Goal: Transaction & Acquisition: Purchase product/service

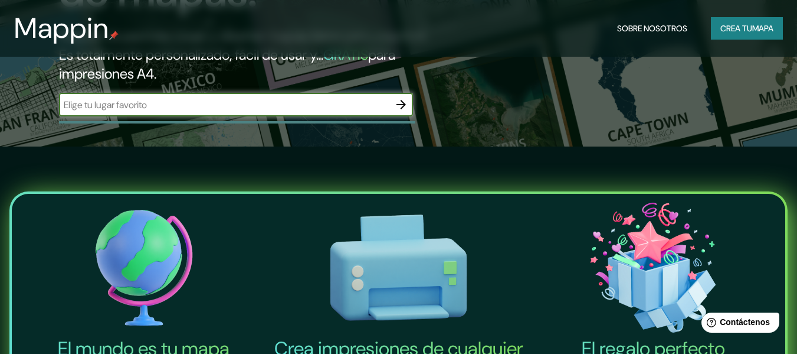
scroll to position [236, 0]
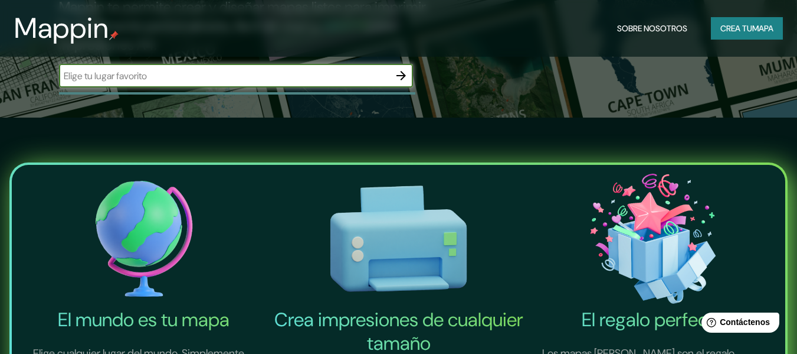
click at [721, 28] on font "Crea tu" at bounding box center [737, 28] width 32 height 11
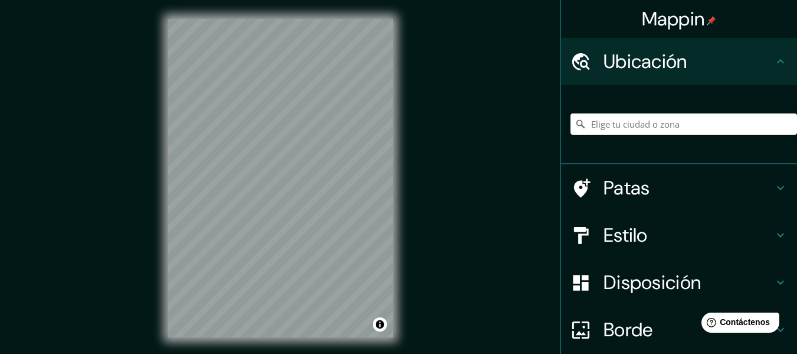
click at [652, 125] on input "Elige tu ciudad o zona" at bounding box center [684, 123] width 227 height 21
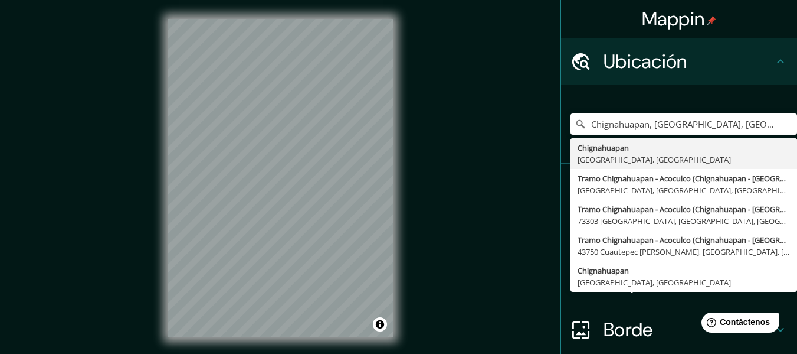
type input "Chignahuapan, [GEOGRAPHIC_DATA], [GEOGRAPHIC_DATA]"
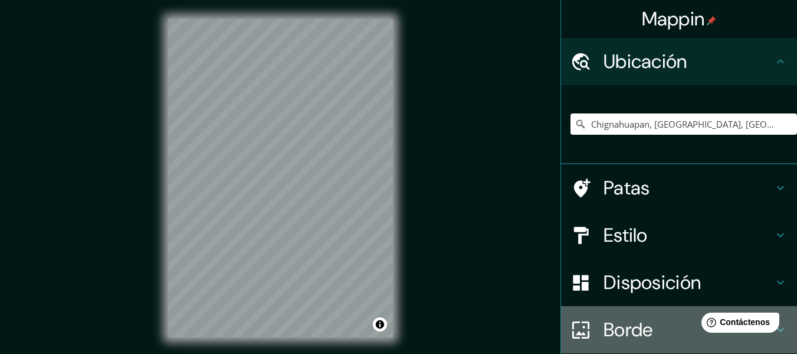
click at [675, 310] on div "Borde" at bounding box center [679, 329] width 236 height 47
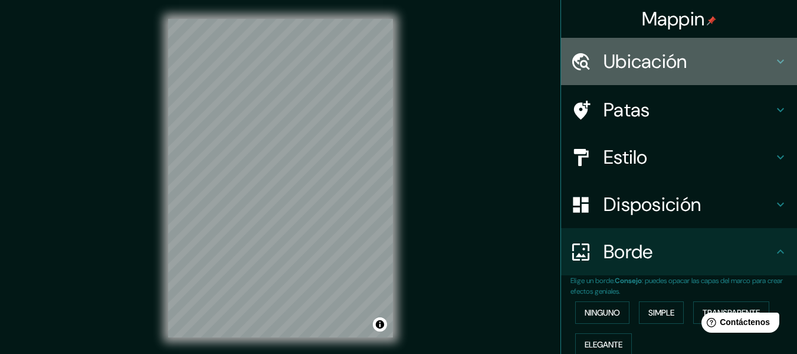
click at [677, 60] on font "Ubicación" at bounding box center [646, 61] width 84 height 25
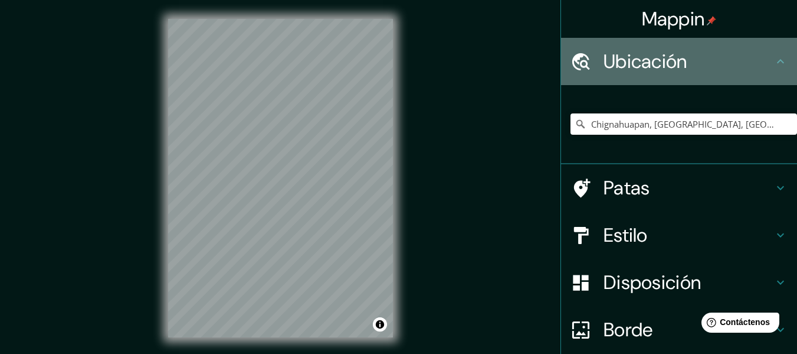
click at [681, 60] on h4 "Ubicación" at bounding box center [689, 62] width 170 height 24
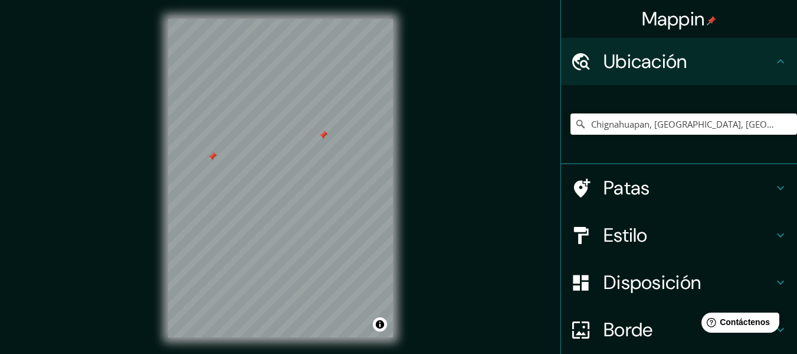
drag, startPoint x: 398, startPoint y: 140, endPoint x: 421, endPoint y: 225, distance: 88.0
click at [421, 225] on div "Mappin Ubicación Chignahuapan, [GEOGRAPHIC_DATA], [GEOGRAPHIC_DATA] [GEOGRAPHIC…" at bounding box center [398, 187] width 797 height 375
click at [322, 136] on div at bounding box center [323, 134] width 9 height 9
click at [379, 328] on button "Activar o desactivar atribución" at bounding box center [380, 324] width 14 height 14
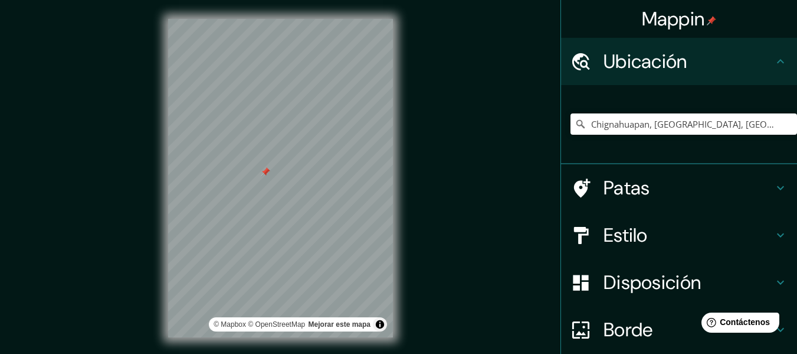
click at [678, 184] on h4 "Patas" at bounding box center [689, 188] width 170 height 24
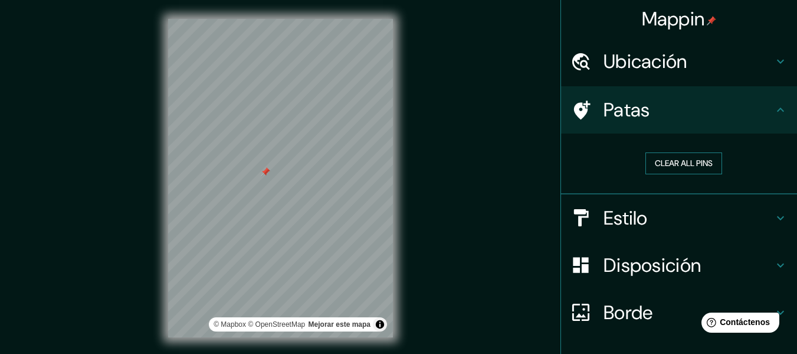
click at [683, 157] on button "Clear all pins" at bounding box center [684, 163] width 77 height 22
click at [692, 163] on button "Clear all pins" at bounding box center [684, 163] width 77 height 22
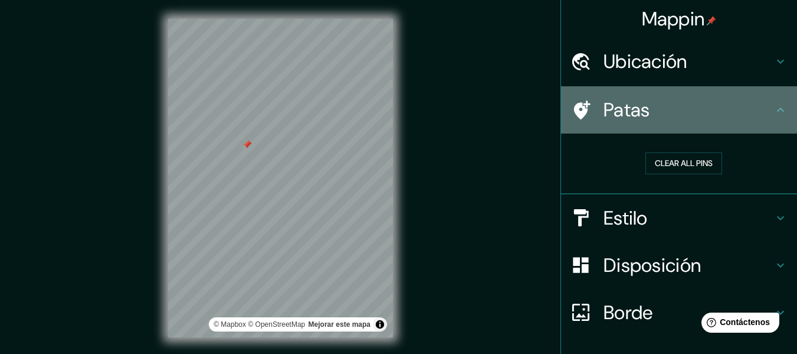
click at [774, 107] on icon at bounding box center [781, 110] width 14 height 14
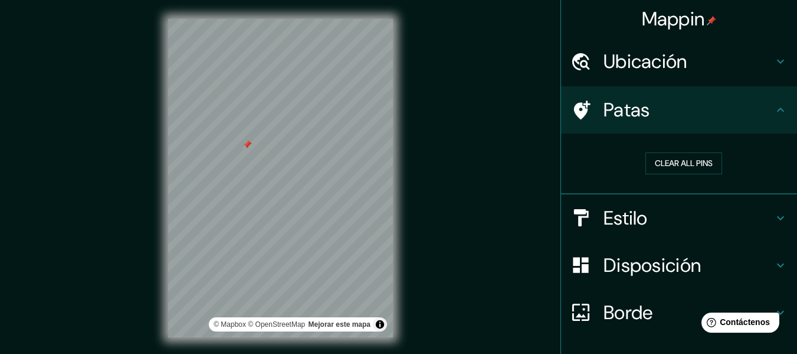
click at [778, 114] on icon at bounding box center [781, 110] width 14 height 14
click at [774, 109] on icon at bounding box center [781, 110] width 14 height 14
click at [736, 207] on h4 "Estilo" at bounding box center [689, 218] width 170 height 24
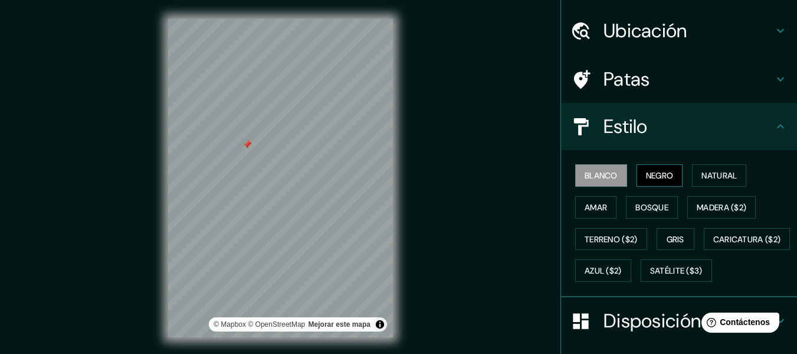
scroll to position [59, 0]
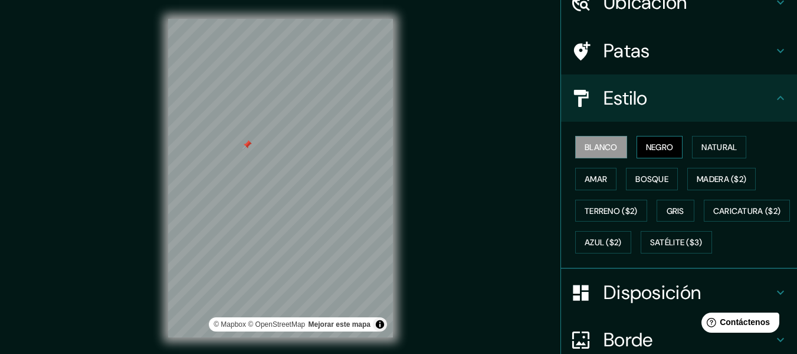
click at [651, 146] on font "Negro" at bounding box center [660, 147] width 28 height 11
click at [738, 152] on button "Natural" at bounding box center [719, 147] width 54 height 22
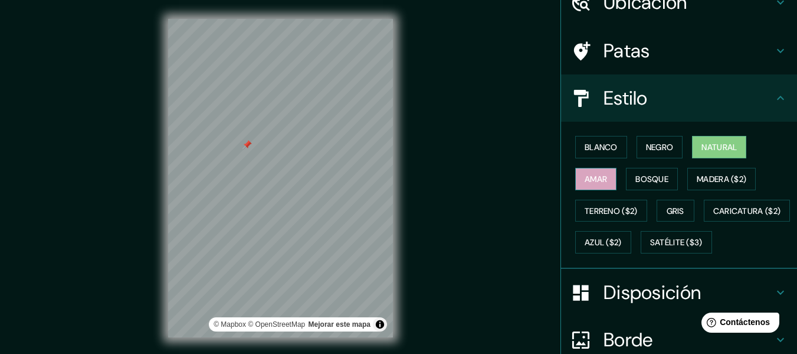
click at [597, 175] on font "Amar" at bounding box center [596, 179] width 22 height 11
click at [655, 171] on font "Bosque" at bounding box center [652, 178] width 33 height 15
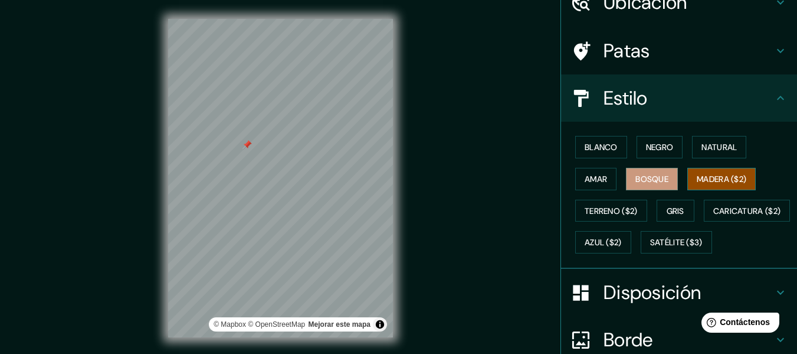
click at [714, 174] on font "Madera ($2)" at bounding box center [722, 179] width 50 height 11
click at [633, 205] on button "Terreno ($2)" at bounding box center [611, 210] width 72 height 22
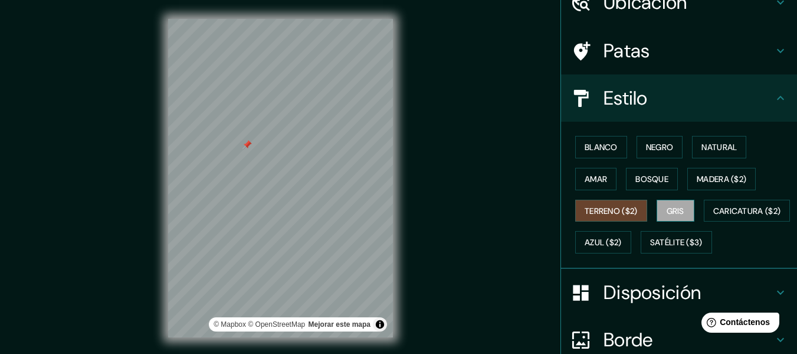
click at [675, 214] on font "Gris" at bounding box center [676, 210] width 18 height 11
drag, startPoint x: 564, startPoint y: 182, endPoint x: 549, endPoint y: 171, distance: 18.5
click at [549, 171] on div "Mappin Ubicación Chignahuapan, [GEOGRAPHIC_DATA], [GEOGRAPHIC_DATA] [GEOGRAPHIC…" at bounding box center [398, 187] width 797 height 375
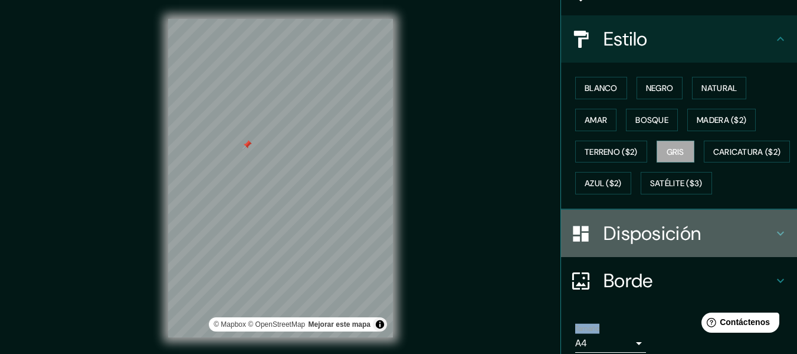
click at [749, 245] on h4 "Disposición" at bounding box center [689, 233] width 170 height 24
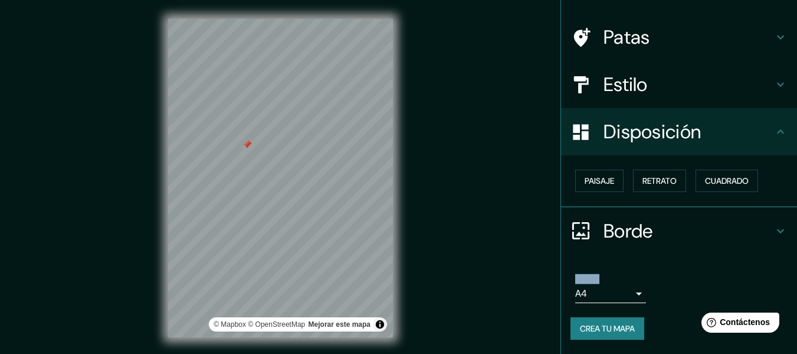
scroll to position [72, 0]
click at [600, 184] on font "Paisaje" at bounding box center [600, 181] width 30 height 11
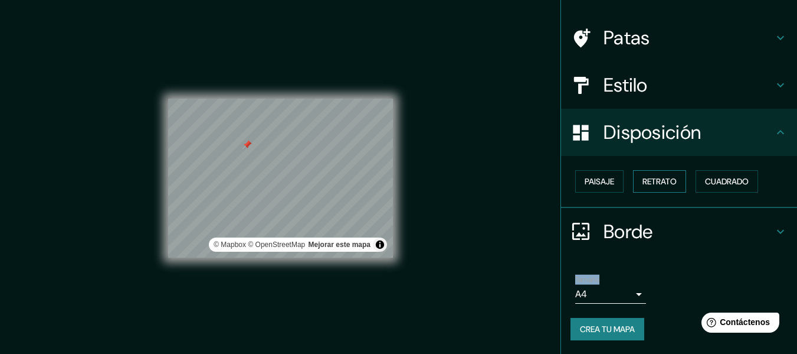
click at [643, 178] on font "Retrato" at bounding box center [660, 181] width 34 height 11
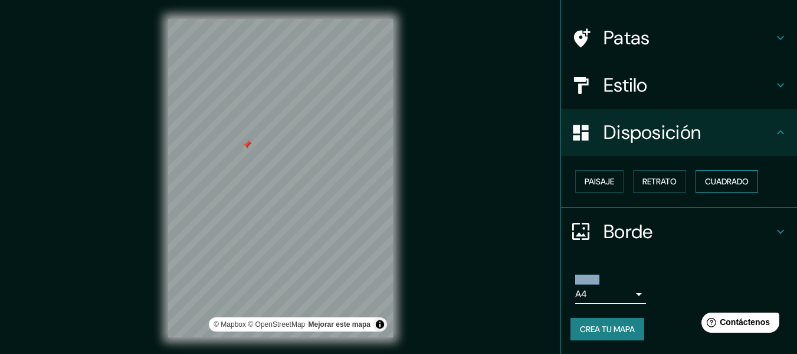
click at [712, 185] on font "Cuadrado" at bounding box center [727, 181] width 44 height 11
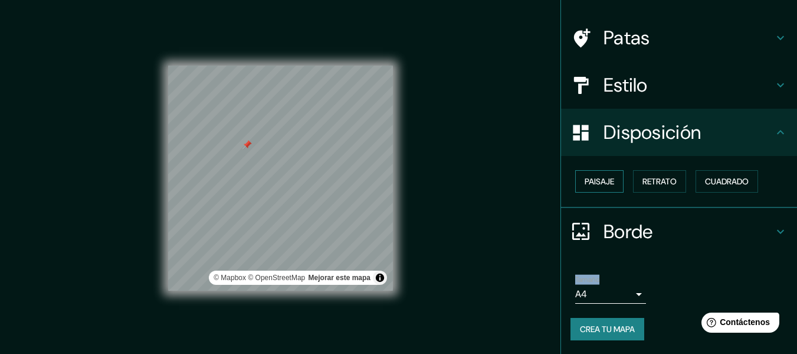
click at [603, 181] on font "Paisaje" at bounding box center [600, 181] width 30 height 11
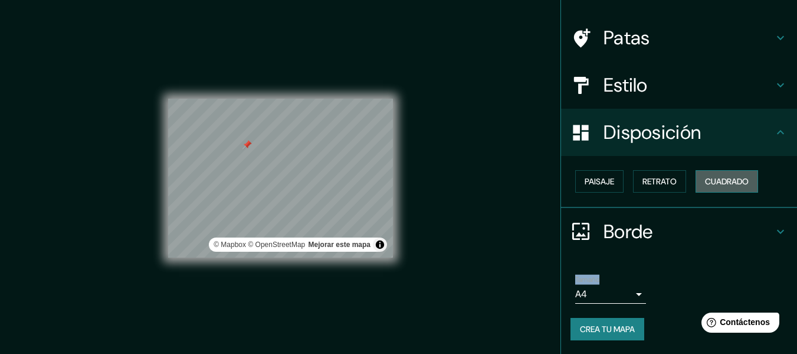
click at [708, 185] on font "Cuadrado" at bounding box center [727, 181] width 44 height 11
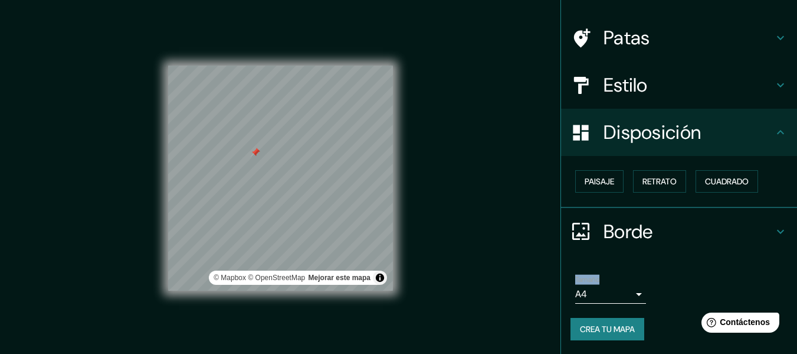
click at [251, 157] on div at bounding box center [255, 152] width 9 height 9
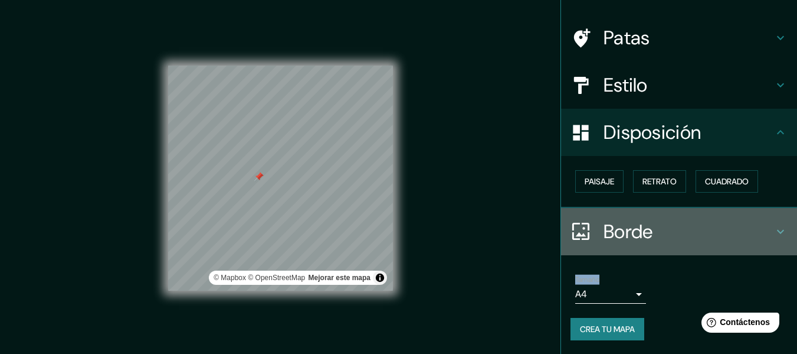
click at [663, 227] on h4 "Borde" at bounding box center [689, 232] width 170 height 24
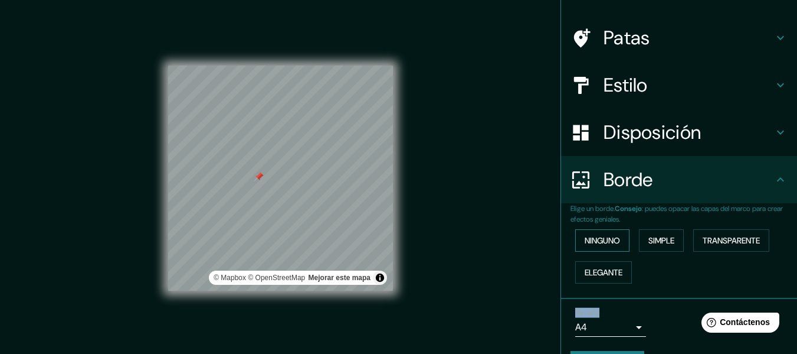
click at [591, 242] on font "Ninguno" at bounding box center [602, 240] width 35 height 11
click at [667, 247] on font "Simple" at bounding box center [662, 240] width 26 height 15
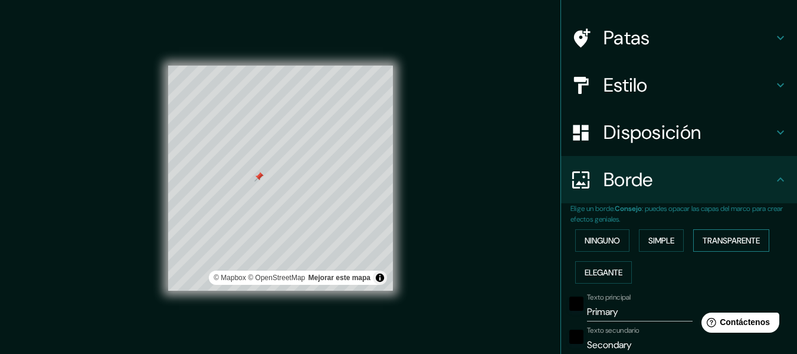
click at [716, 239] on font "Transparente" at bounding box center [731, 240] width 57 height 11
click at [598, 274] on font "Elegante" at bounding box center [604, 272] width 38 height 11
click at [598, 243] on font "Ninguno" at bounding box center [602, 240] width 35 height 11
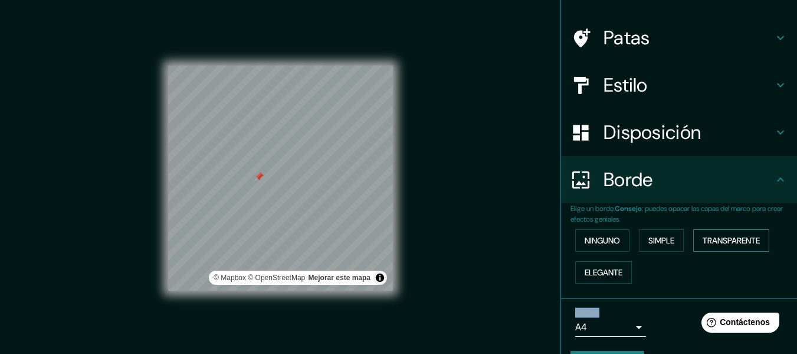
click at [714, 237] on font "Transparente" at bounding box center [731, 240] width 57 height 11
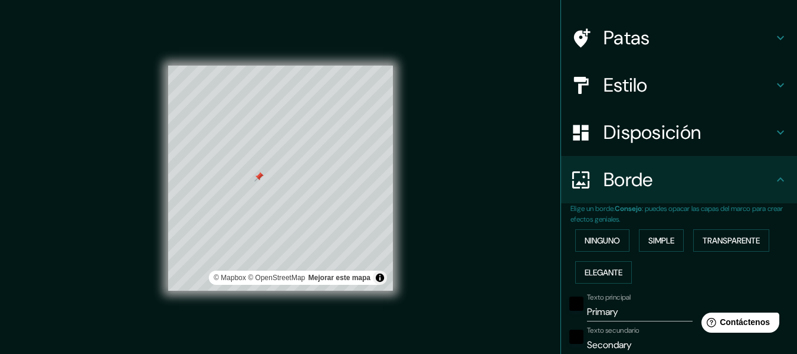
click at [452, 235] on div "Mappin Ubicación Chignahuapan, [GEOGRAPHIC_DATA], [GEOGRAPHIC_DATA] [GEOGRAPHIC…" at bounding box center [398, 187] width 797 height 375
click at [606, 240] on font "Ninguno" at bounding box center [602, 240] width 35 height 11
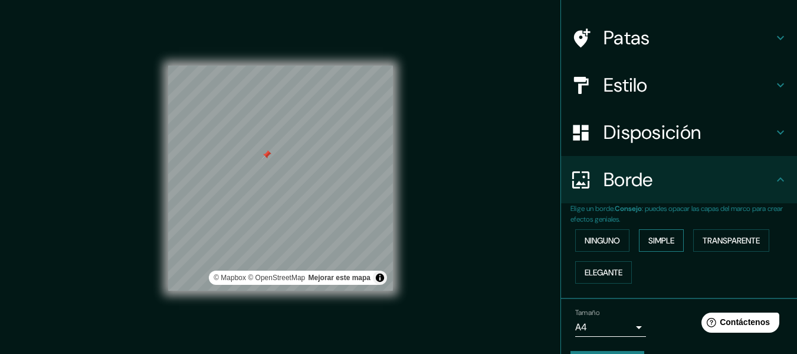
click at [649, 240] on font "Simple" at bounding box center [662, 240] width 26 height 11
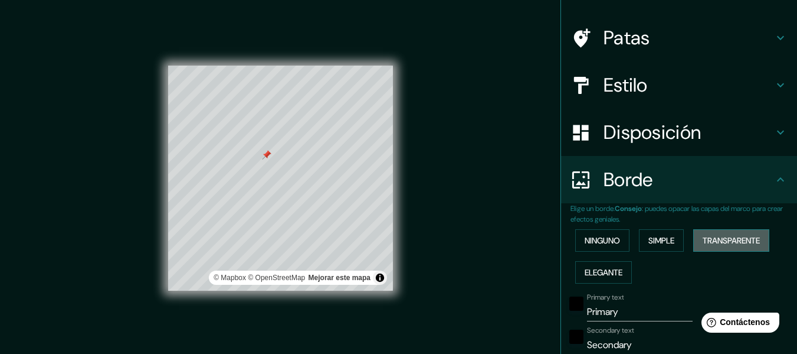
click at [734, 238] on font "Transparente" at bounding box center [731, 240] width 57 height 11
click at [597, 245] on font "Ninguno" at bounding box center [602, 240] width 35 height 11
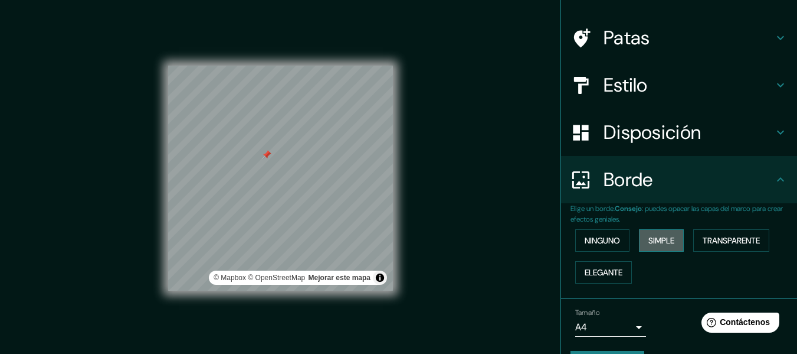
click at [639, 237] on button "Simple" at bounding box center [661, 240] width 45 height 22
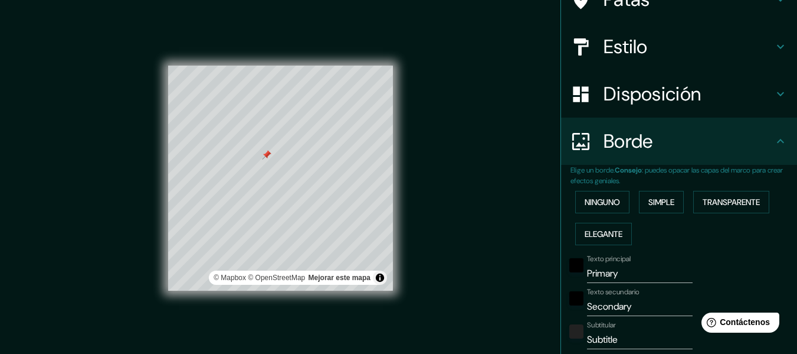
scroll to position [131, 0]
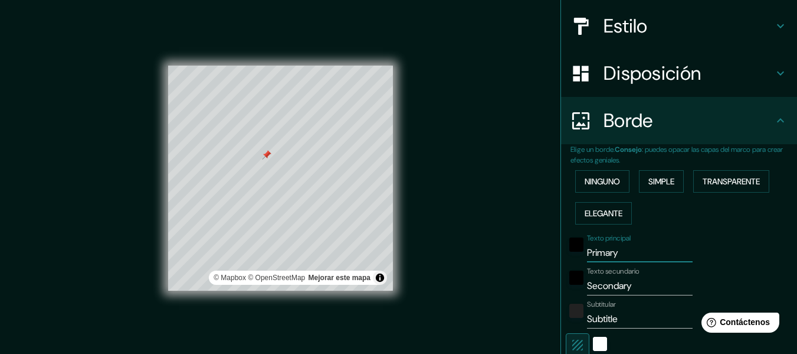
drag, startPoint x: 617, startPoint y: 250, endPoint x: 575, endPoint y: 250, distance: 41.3
click at [575, 250] on div "Texto principal Primary" at bounding box center [663, 248] width 194 height 28
click at [574, 276] on div "negro" at bounding box center [577, 277] width 14 height 14
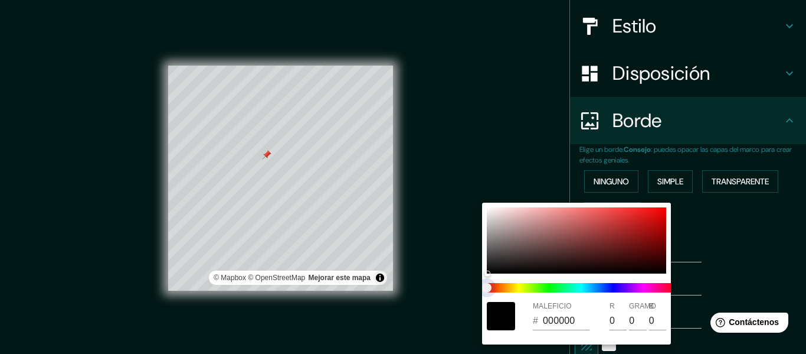
type input "152"
type input "30"
type input "152"
type input "30"
type input "152"
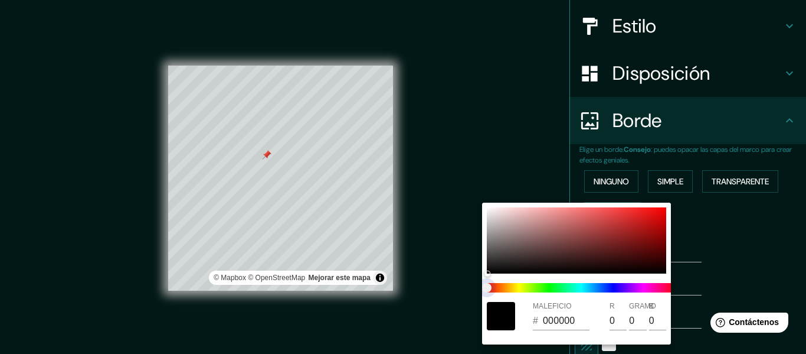
type input "30"
type input "152"
type input "30"
type input "152"
type input "30"
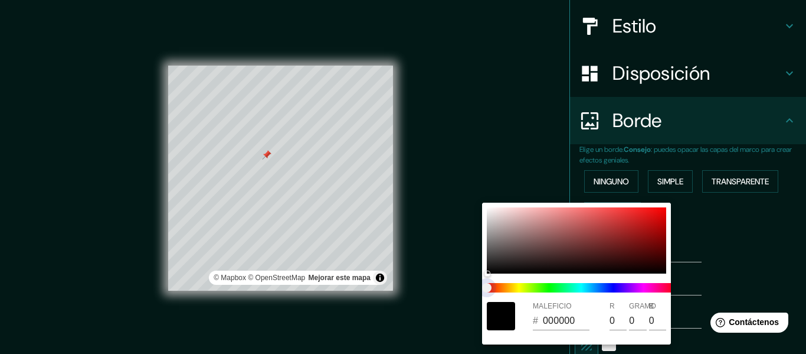
drag, startPoint x: 496, startPoint y: 288, endPoint x: 541, endPoint y: 289, distance: 45.4
click at [541, 289] on span at bounding box center [581, 287] width 189 height 9
type input "152"
type input "30"
click at [534, 287] on span at bounding box center [581, 287] width 189 height 9
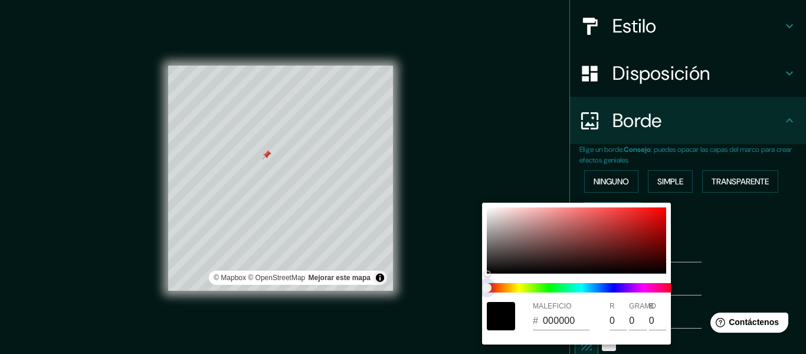
type input "152"
type input "30"
type input "152"
type input "30"
type input "152"
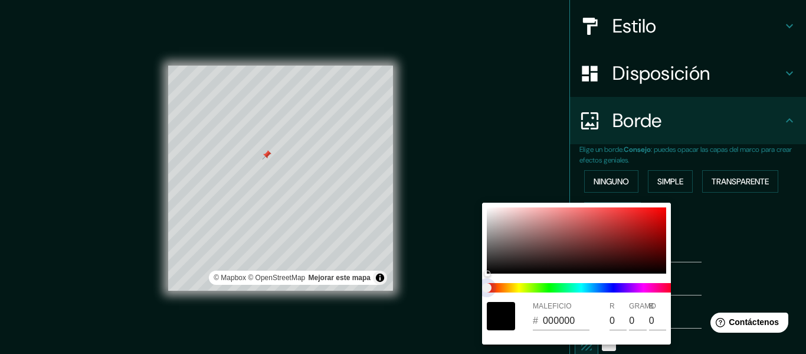
type input "30"
drag, startPoint x: 489, startPoint y: 283, endPoint x: 520, endPoint y: 290, distance: 31.5
click at [521, 283] on span at bounding box center [581, 287] width 189 height 9
type input "152"
type input "30"
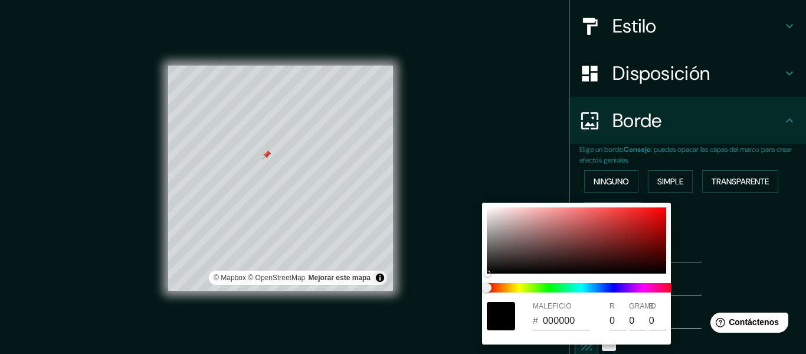
click at [505, 315] on div at bounding box center [501, 316] width 28 height 28
drag, startPoint x: 592, startPoint y: 277, endPoint x: 598, endPoint y: 281, distance: 7.2
click at [592, 276] on div "MALEFICIO # 000000 R 0 GRAMO 0 B 0" at bounding box center [576, 273] width 189 height 142
click at [603, 286] on span at bounding box center [581, 287] width 189 height 9
type input "152"
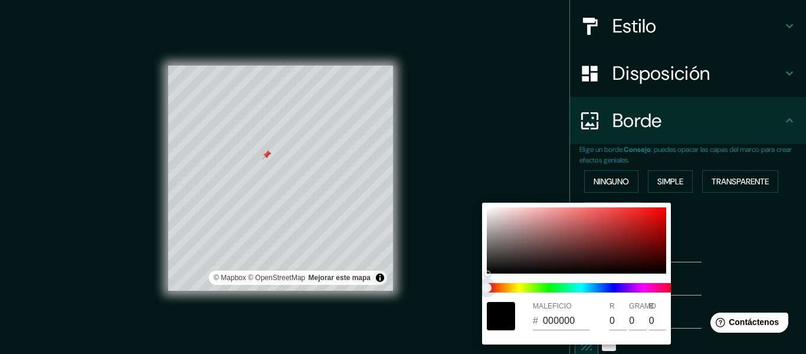
type input "30"
click at [602, 251] on div at bounding box center [576, 240] width 179 height 66
type input "152"
type input "30"
type input "531D1D"
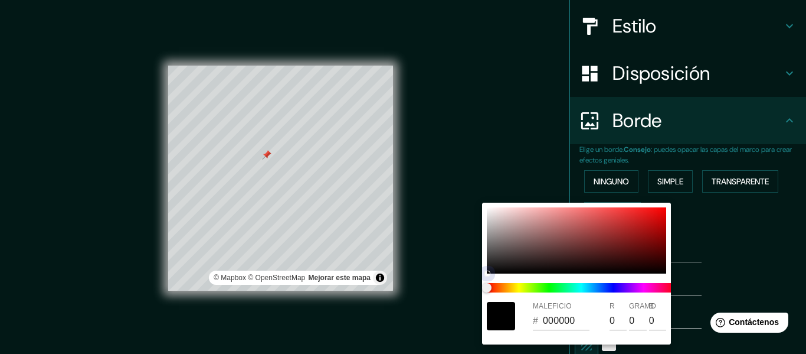
type input "83"
type input "29"
click at [602, 250] on div at bounding box center [603, 251] width 5 height 5
type input "152"
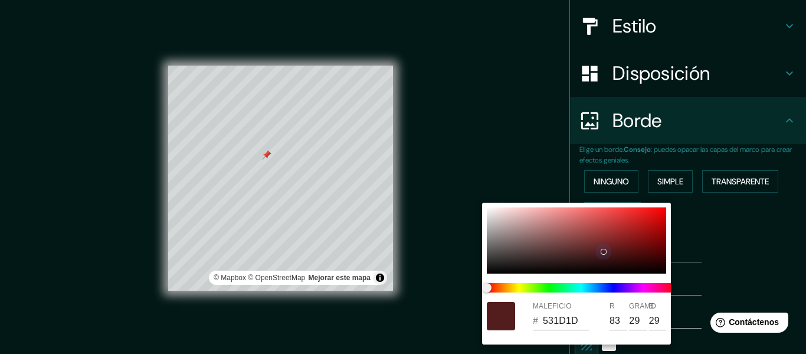
type input "30"
type input "571F1F"
type input "87"
type input "31"
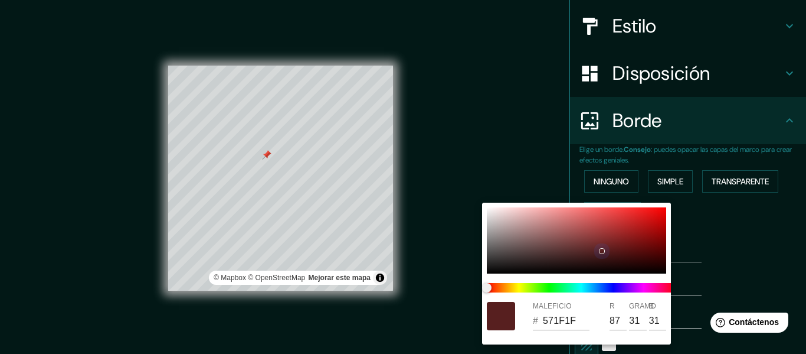
click at [587, 227] on div at bounding box center [576, 240] width 179 height 66
type input "152"
type input "30"
type input "B14E4E"
type input "177"
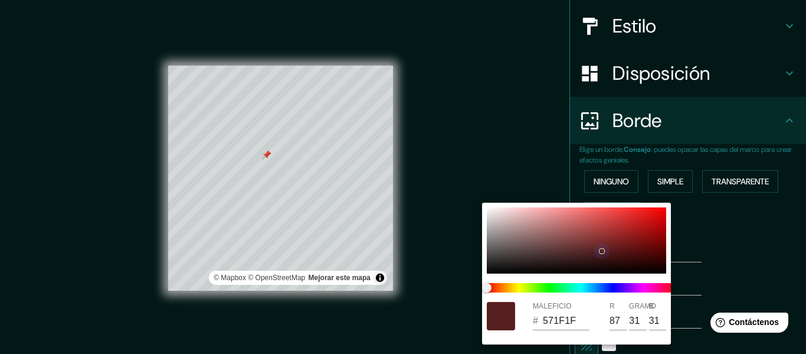
type input "78"
click at [564, 234] on div at bounding box center [576, 240] width 179 height 66
type input "152"
type input "30"
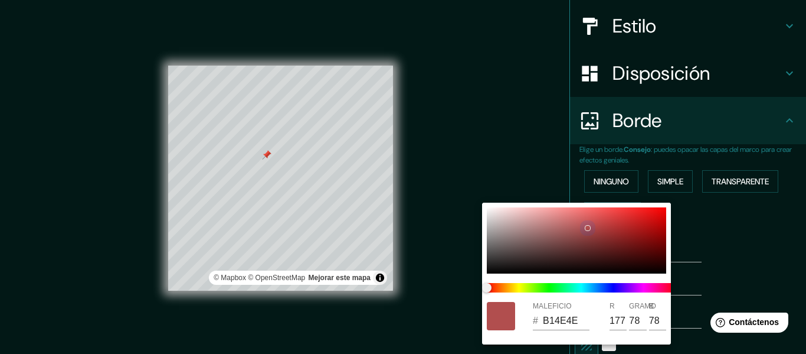
type input "985656"
type input "152"
type input "86"
click at [735, 255] on div at bounding box center [403, 177] width 806 height 354
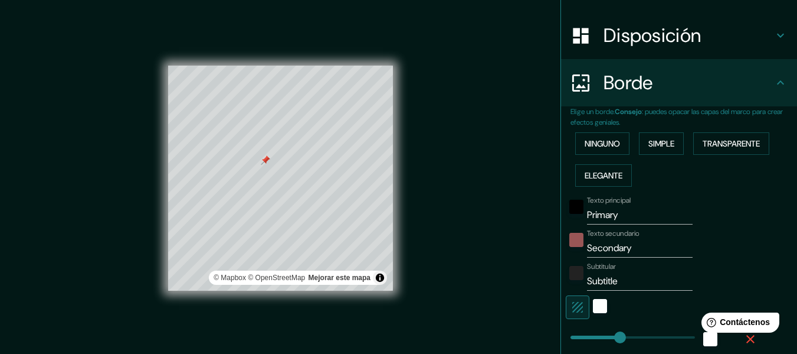
scroll to position [190, 0]
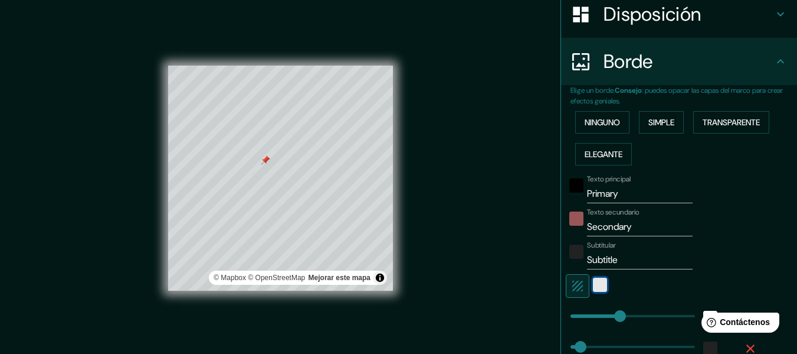
click at [593, 287] on div "blanco" at bounding box center [600, 284] width 14 height 14
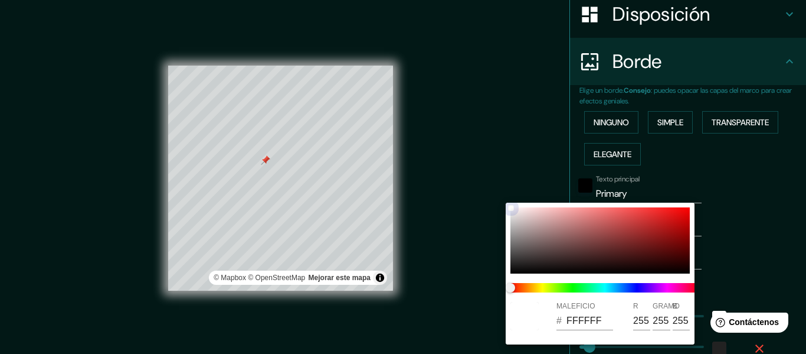
type input "152"
type input "30"
type input "633D3D"
type input "99"
type input "61"
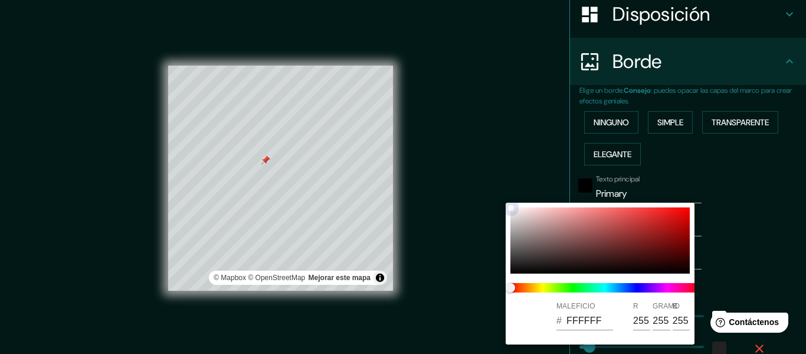
type input "61"
drag, startPoint x: 541, startPoint y: 247, endPoint x: 584, endPoint y: 247, distance: 43.1
click at [584, 247] on div at bounding box center [600, 240] width 179 height 66
type input "152"
type input "30"
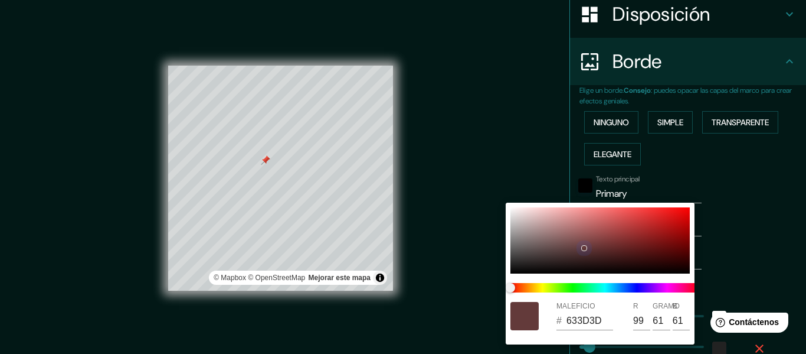
type input "633A3A"
type input "58"
type input "152"
type input "30"
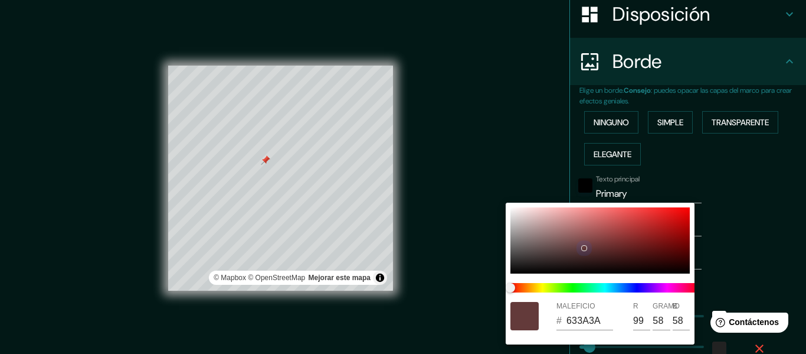
type input "6C3333"
type input "108"
type input "51"
type input "152"
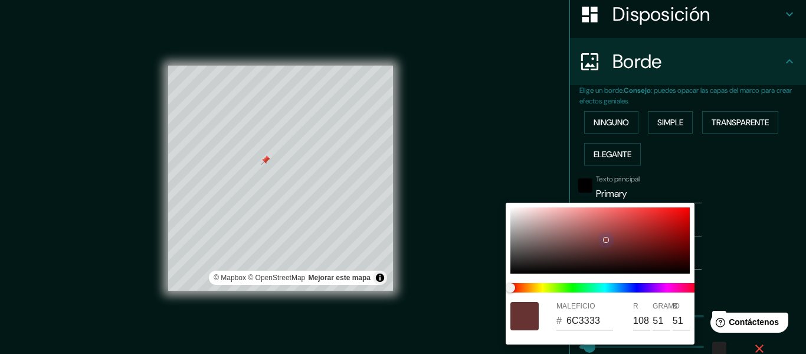
type input "30"
type input "813C3C"
type input "129"
type input "60"
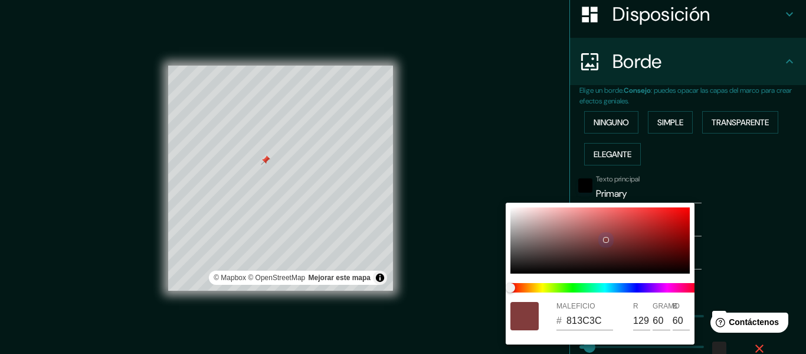
type input "152"
type input "30"
type input "954949"
type input "149"
type input "73"
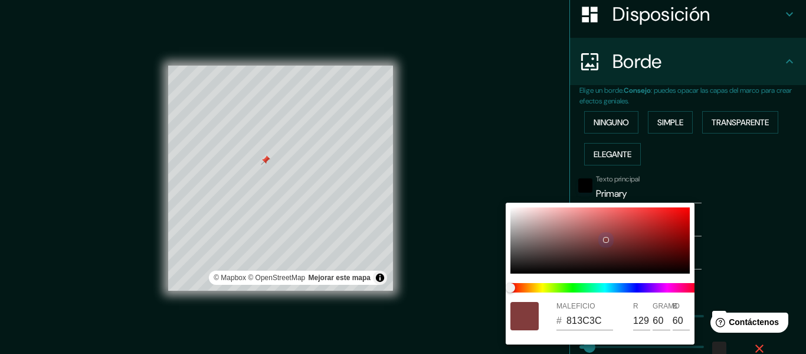
type input "73"
type input "152"
type input "30"
type input "A55A5A"
type input "165"
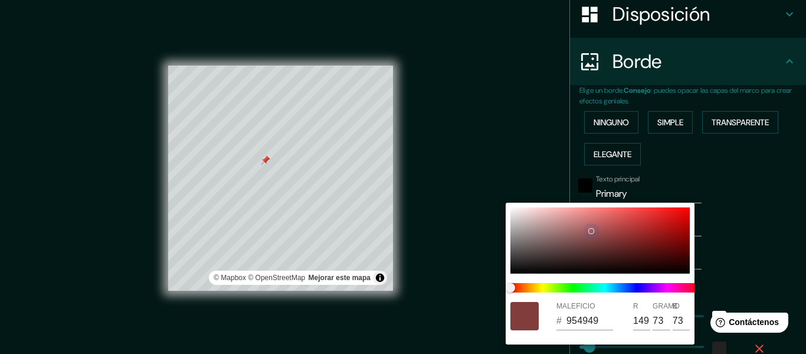
type input "90"
type input "152"
type input "30"
type input "B56F6F"
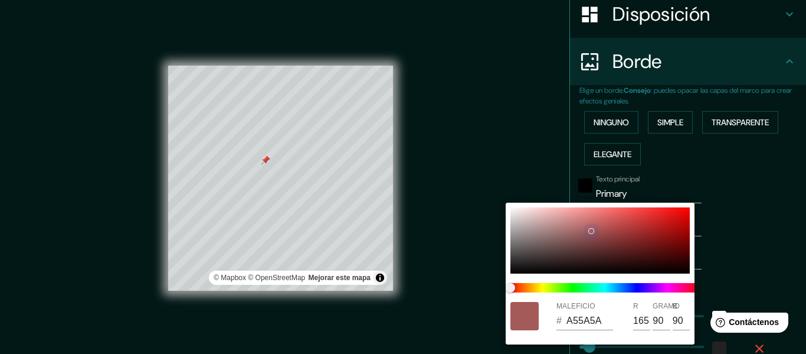
type input "181"
type input "111"
type input "152"
type input "30"
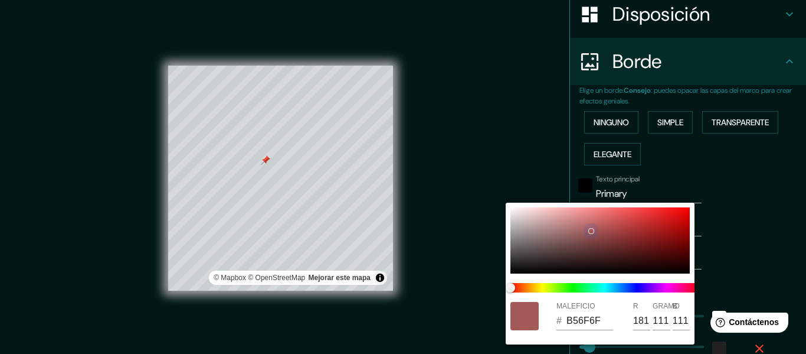
type input "BC7A7A"
type input "188"
type input "122"
type input "152"
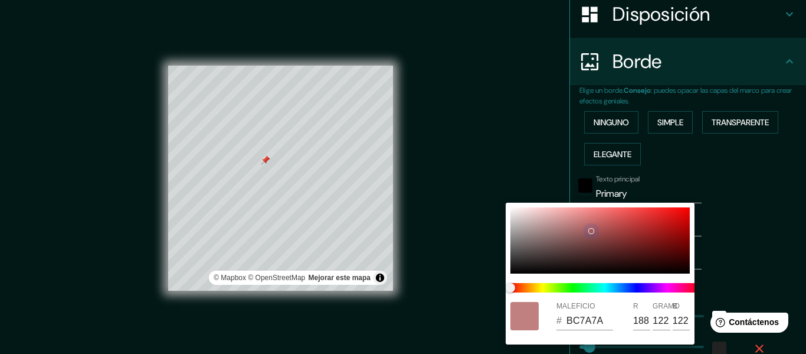
type input "30"
type input "C18080"
type input "193"
type input "128"
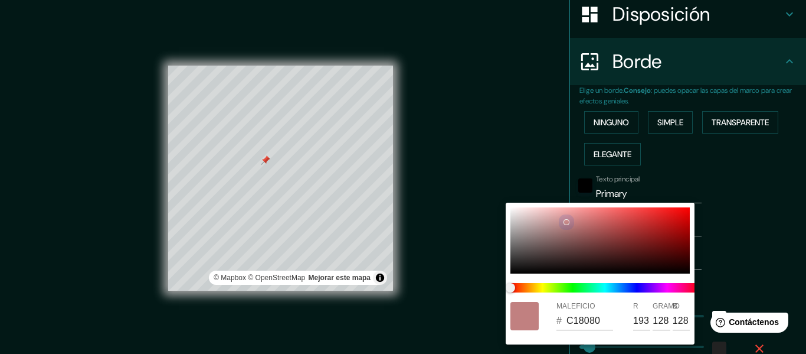
type input "152"
type input "30"
type input "C88A8A"
type input "200"
type input "138"
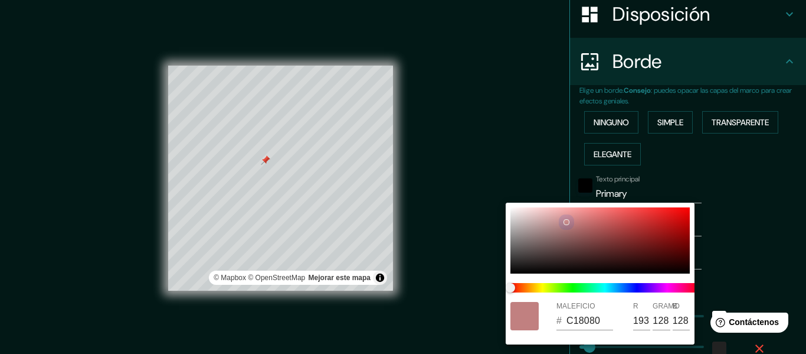
type input "138"
type input "152"
type input "30"
type input "CA9090"
type input "202"
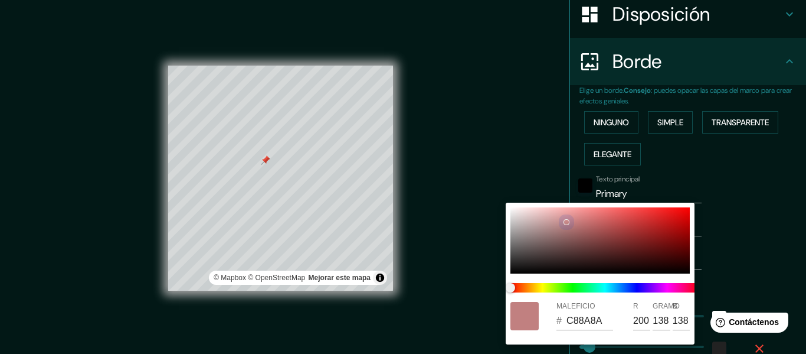
type input "144"
type input "152"
type input "30"
type input "CA9393"
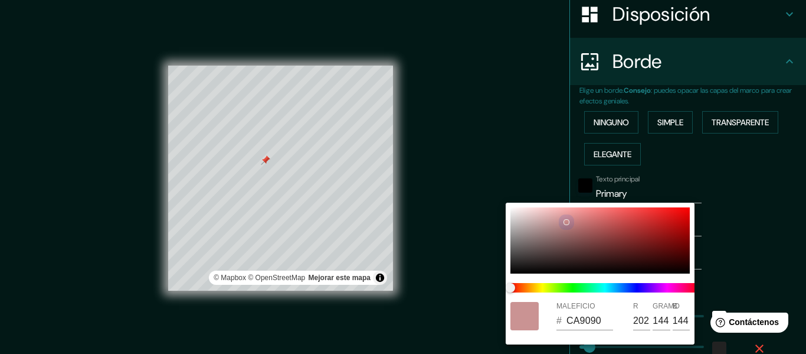
type input "147"
type input "152"
type input "30"
type input "CA9595"
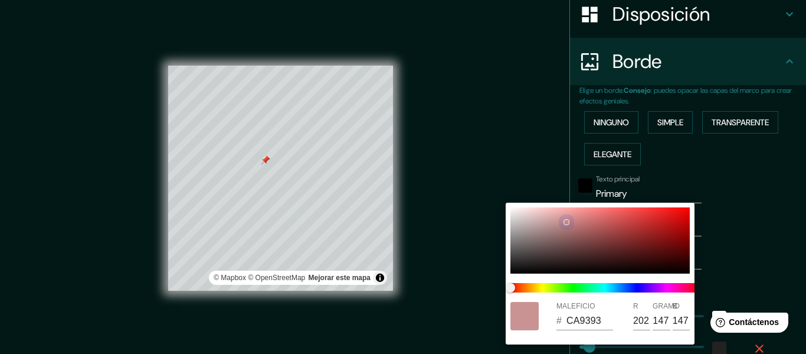
type input "149"
type input "152"
type input "30"
type input "CA9696"
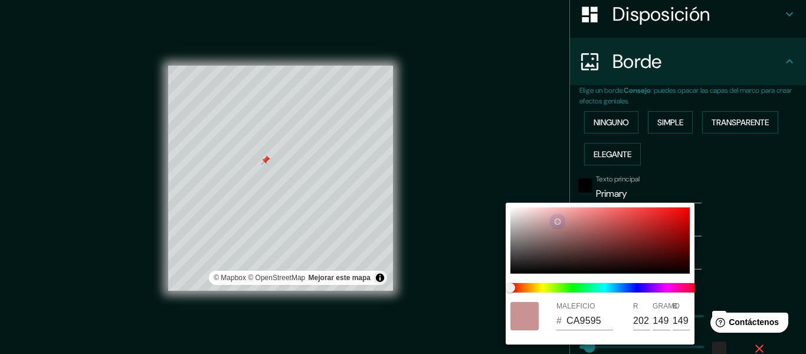
type input "150"
type input "152"
type input "30"
type input "CA9797"
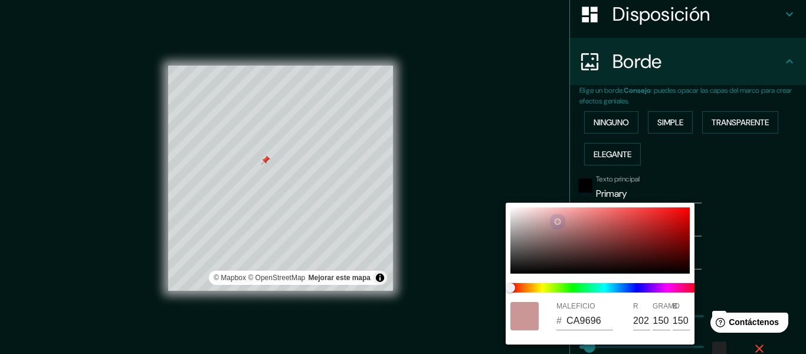
type input "151"
type input "152"
type input "30"
type input "CC9B9B"
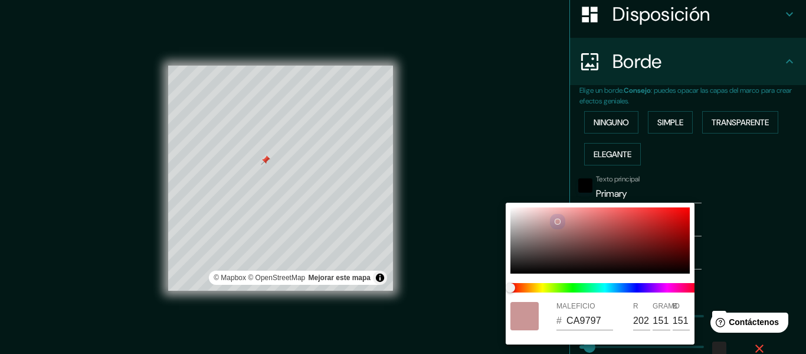
type input "204"
type input "155"
type input "152"
type input "30"
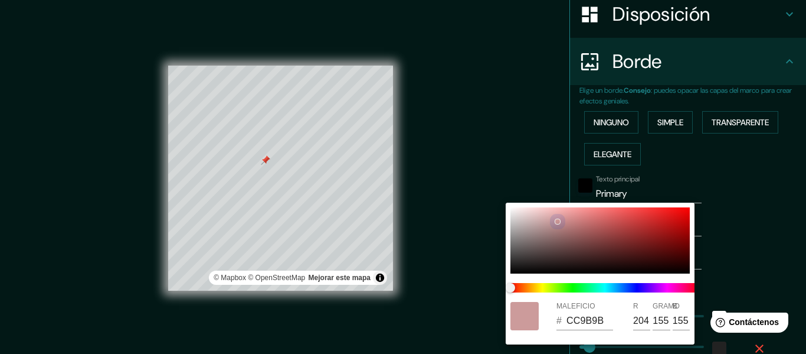
type input "152"
type input "30"
type input "CC9C9C"
type input "156"
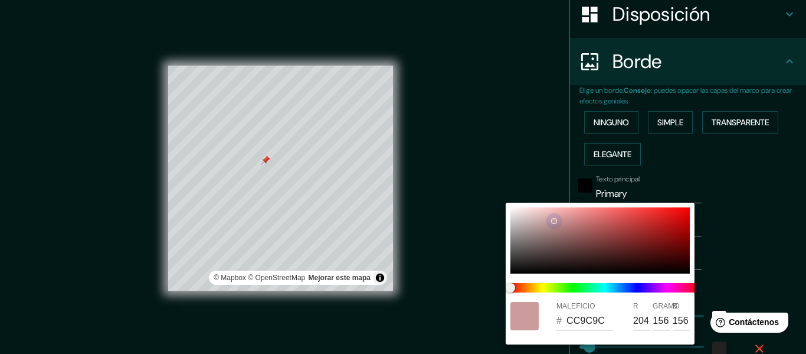
drag, startPoint x: 584, startPoint y: 247, endPoint x: 553, endPoint y: 220, distance: 41.4
click at [553, 220] on div at bounding box center [554, 220] width 5 height 5
type input "152"
type input "30"
click at [744, 235] on div at bounding box center [403, 177] width 806 height 354
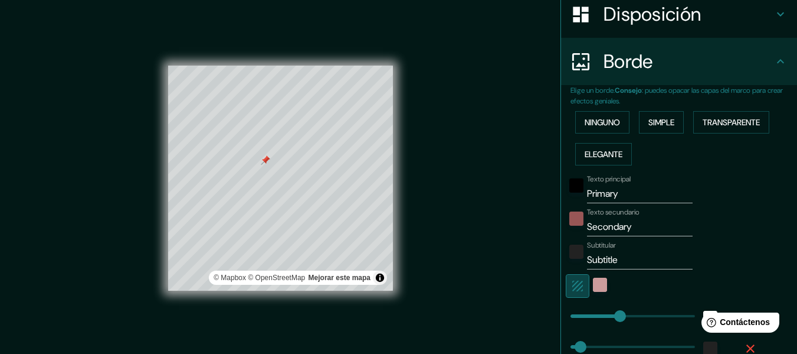
click at [571, 287] on icon "button" at bounding box center [578, 286] width 14 height 14
type input "152"
type input "30"
click at [703, 122] on font "Transparente" at bounding box center [731, 122] width 57 height 11
click at [572, 280] on icon "button" at bounding box center [577, 285] width 11 height 11
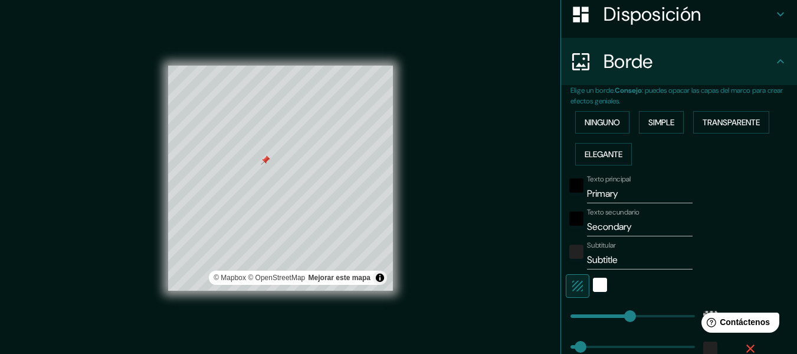
type input "183"
type input "30"
click at [574, 285] on icon "button" at bounding box center [577, 285] width 11 height 11
type input "183"
type input "30"
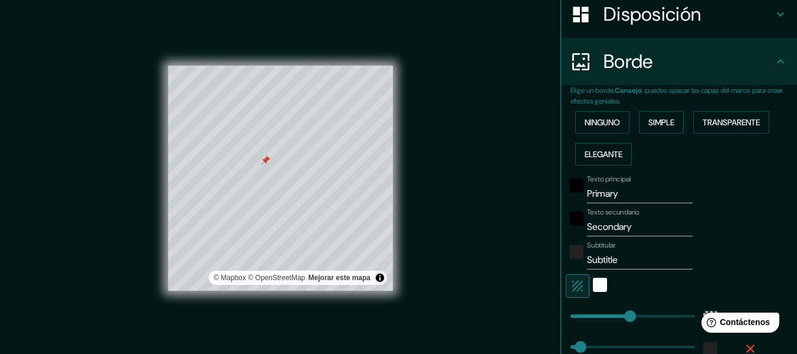
click at [574, 287] on icon "button" at bounding box center [578, 286] width 14 height 14
type input "183"
type input "30"
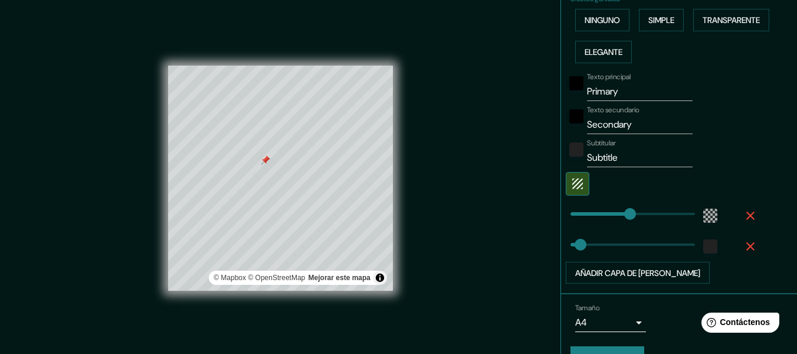
scroll to position [308, 0]
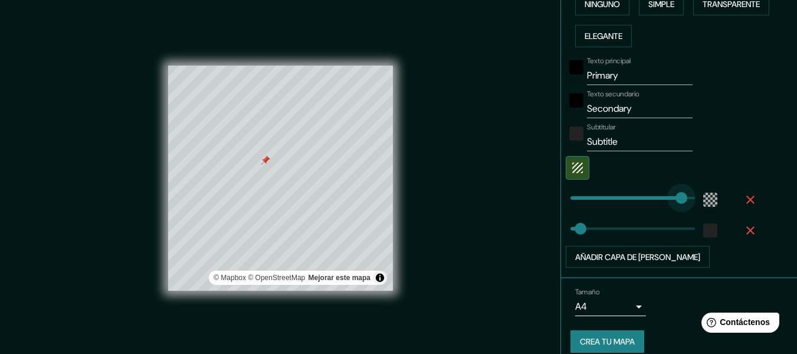
type input "381"
drag, startPoint x: 623, startPoint y: 201, endPoint x: 686, endPoint y: 202, distance: 63.2
type input "30"
type input "159"
drag, startPoint x: 685, startPoint y: 201, endPoint x: 607, endPoint y: 202, distance: 77.9
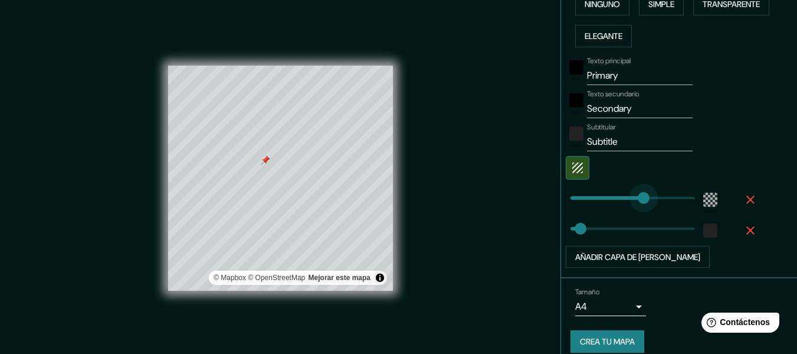
type input "30"
type input "63"
drag, startPoint x: 604, startPoint y: 201, endPoint x: 581, endPoint y: 200, distance: 22.4
type input "30"
type input "134"
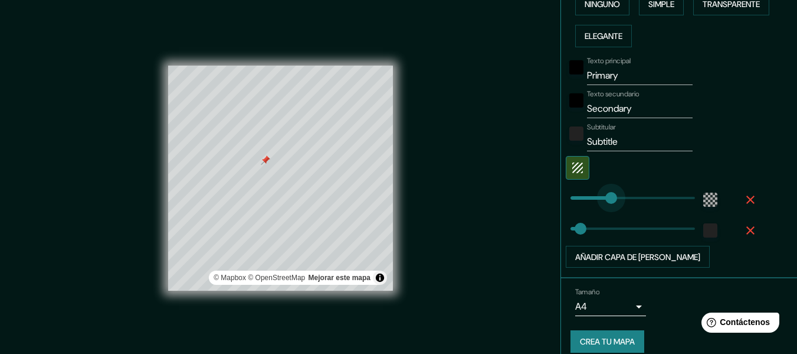
drag, startPoint x: 581, startPoint y: 200, endPoint x: 606, endPoint y: 202, distance: 24.3
type input "85"
drag, startPoint x: 570, startPoint y: 229, endPoint x: 591, endPoint y: 229, distance: 21.2
type input "157"
drag, startPoint x: 591, startPoint y: 229, endPoint x: 613, endPoint y: 233, distance: 22.7
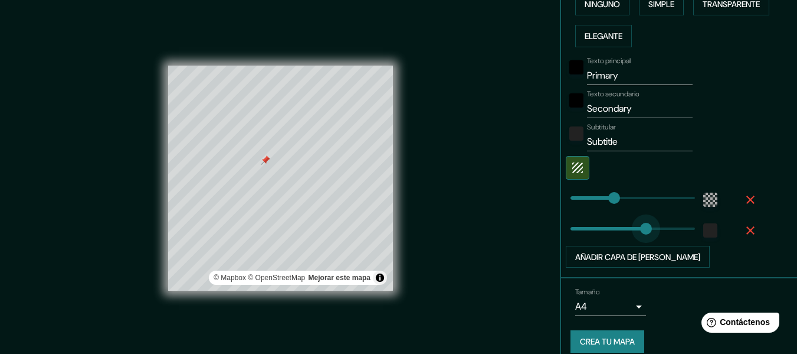
type input "242"
drag, startPoint x: 616, startPoint y: 233, endPoint x: 642, endPoint y: 236, distance: 26.2
type input "107"
drag, startPoint x: 634, startPoint y: 237, endPoint x: 597, endPoint y: 238, distance: 37.8
type input "54"
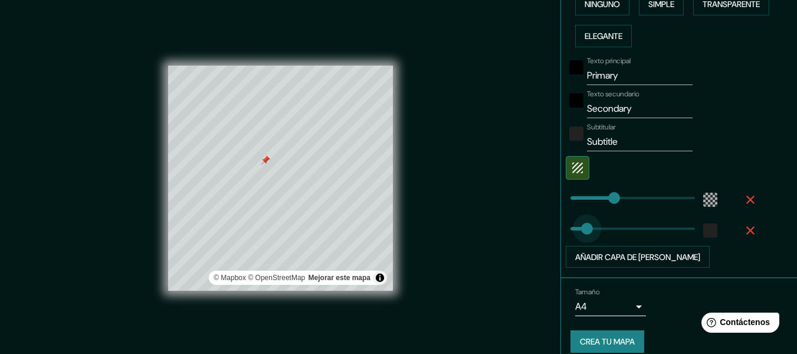
drag, startPoint x: 594, startPoint y: 238, endPoint x: 578, endPoint y: 236, distance: 15.4
type input "38"
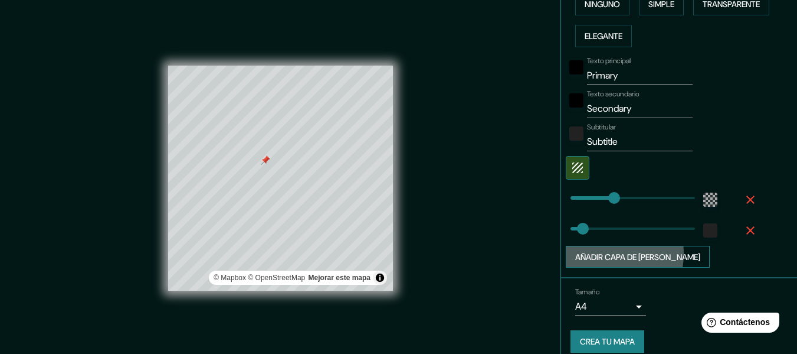
click at [593, 253] on font "Añadir capa de [PERSON_NAME]" at bounding box center [637, 256] width 125 height 11
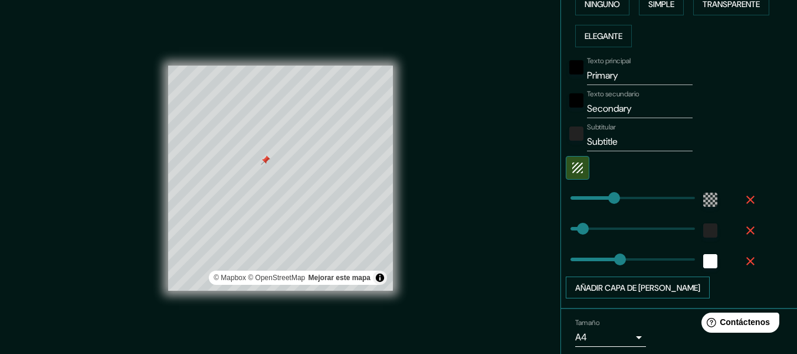
click at [595, 285] on font "Añadir capa de [PERSON_NAME]" at bounding box center [637, 287] width 125 height 11
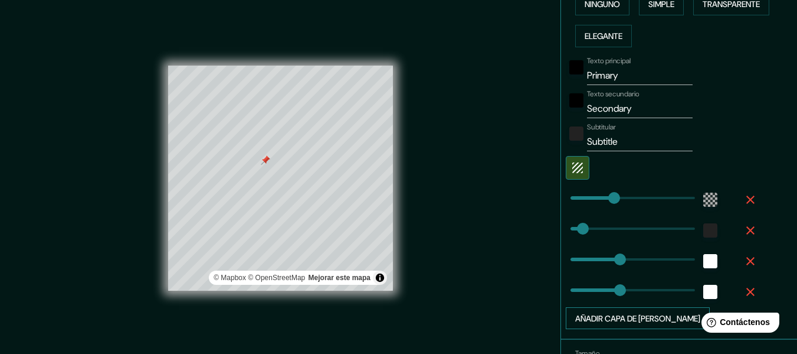
click at [578, 321] on font "Añadir capa de [PERSON_NAME]" at bounding box center [637, 318] width 125 height 11
type input "152"
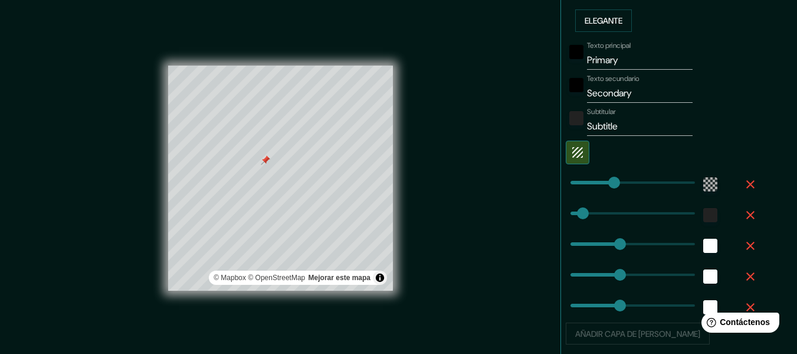
scroll to position [367, 0]
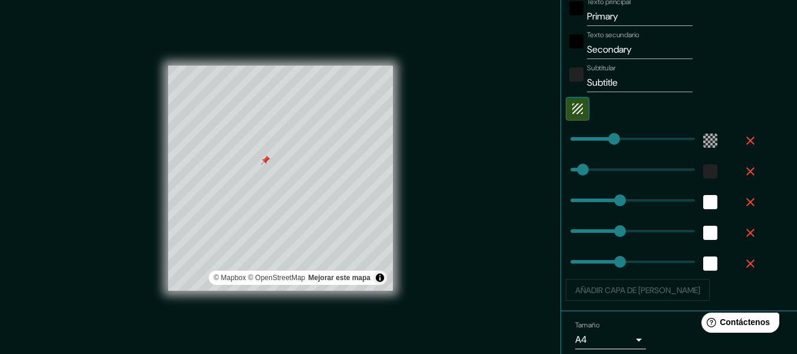
click at [744, 260] on icon "button" at bounding box center [751, 263] width 14 height 14
type input "152"
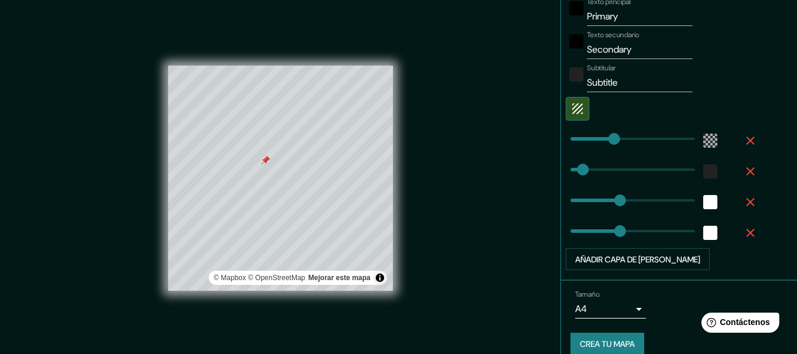
click at [744, 233] on icon "button" at bounding box center [751, 232] width 14 height 14
type input "152"
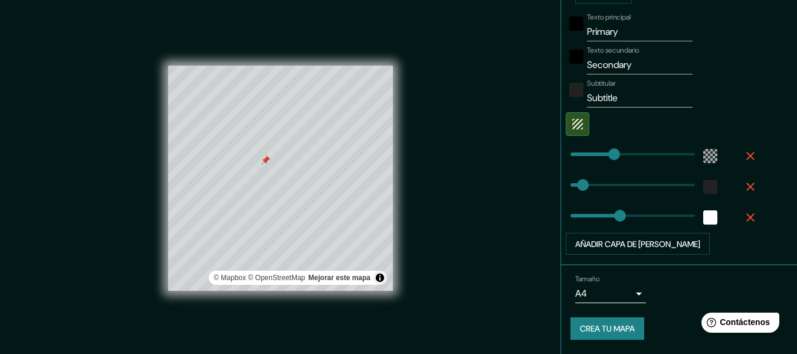
click at [744, 210] on icon "button" at bounding box center [751, 217] width 14 height 14
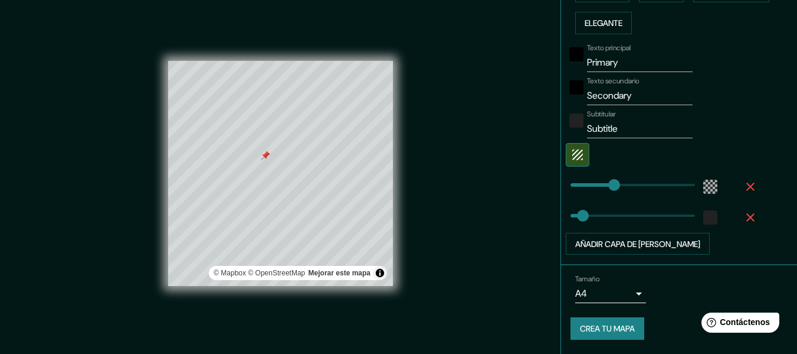
scroll to position [21, 0]
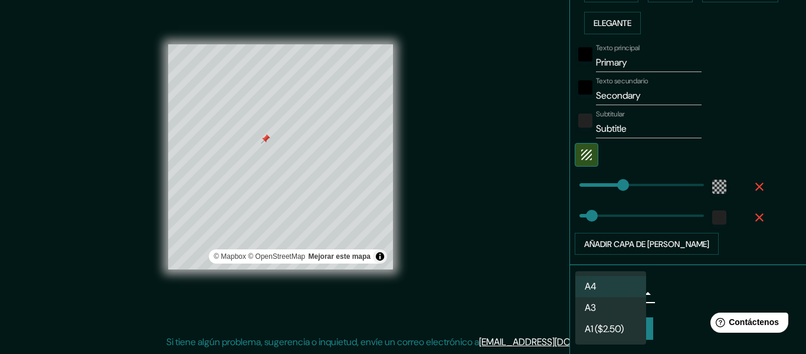
click at [629, 295] on body "Mappin Ubicación Chignahuapan, [GEOGRAPHIC_DATA], [GEOGRAPHIC_DATA] [GEOGRAPHIC…" at bounding box center [403, 156] width 806 height 354
click at [683, 299] on div at bounding box center [403, 177] width 806 height 354
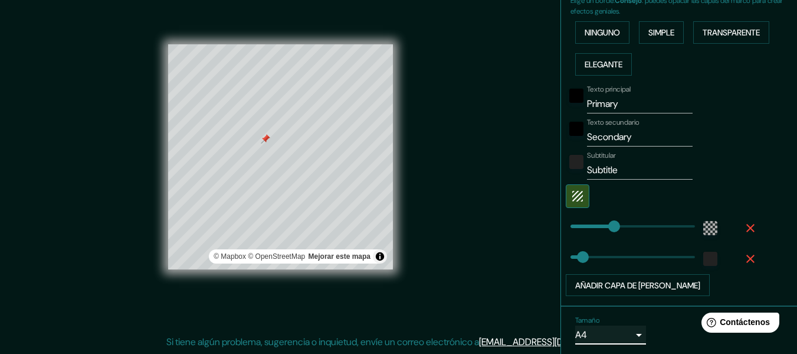
scroll to position [262, 0]
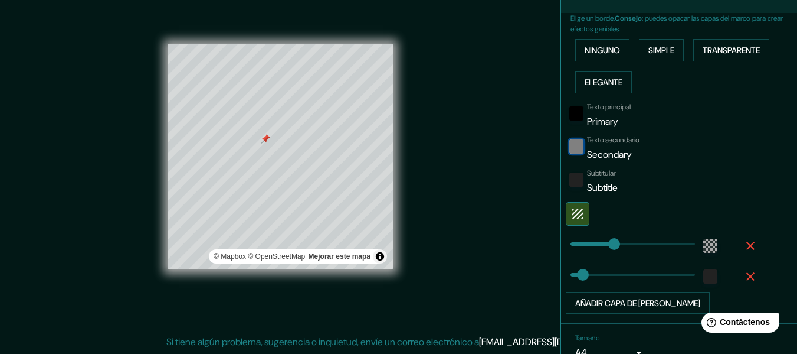
click at [570, 144] on div "negro" at bounding box center [577, 146] width 14 height 14
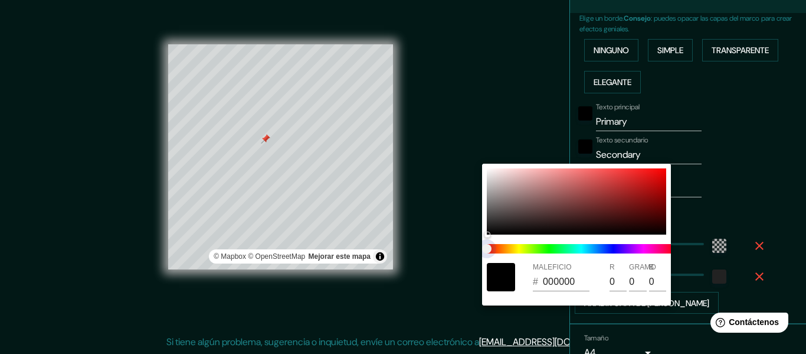
click at [535, 248] on span at bounding box center [581, 248] width 189 height 9
drag, startPoint x: 487, startPoint y: 246, endPoint x: 531, endPoint y: 250, distance: 43.2
click at [531, 250] on span at bounding box center [581, 248] width 189 height 9
drag, startPoint x: 526, startPoint y: 251, endPoint x: 534, endPoint y: 251, distance: 7.7
click at [533, 251] on span at bounding box center [581, 248] width 189 height 9
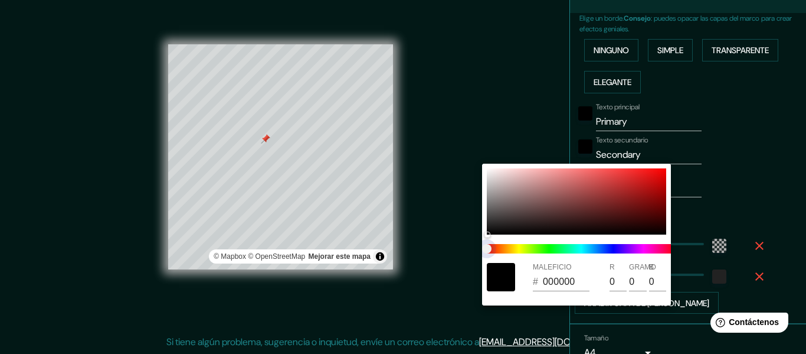
click at [535, 251] on span at bounding box center [581, 248] width 189 height 9
click at [536, 251] on span at bounding box center [581, 248] width 189 height 9
drag, startPoint x: 489, startPoint y: 246, endPoint x: 591, endPoint y: 246, distance: 102.7
click at [573, 246] on span at bounding box center [581, 248] width 189 height 9
drag, startPoint x: 649, startPoint y: 250, endPoint x: 598, endPoint y: 255, distance: 51.0
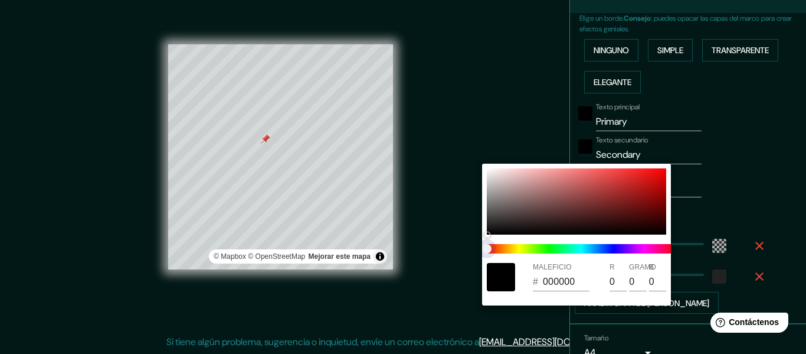
click at [605, 255] on div at bounding box center [581, 248] width 198 height 19
type input "352727"
type input "53"
type input "39"
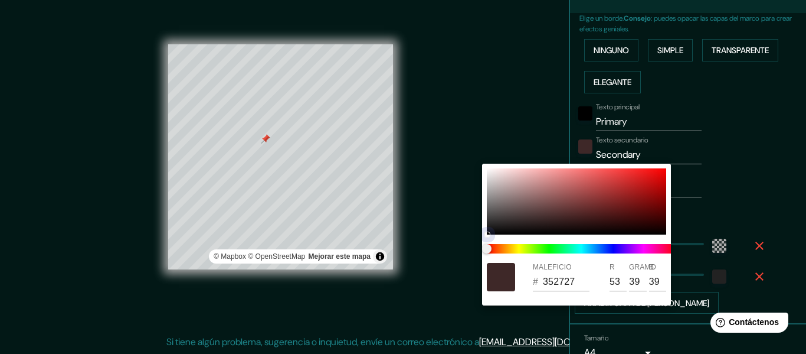
drag, startPoint x: 503, startPoint y: 224, endPoint x: 557, endPoint y: 217, distance: 54.3
click at [557, 217] on div at bounding box center [576, 201] width 179 height 66
type input "432929"
type input "67"
type input "41"
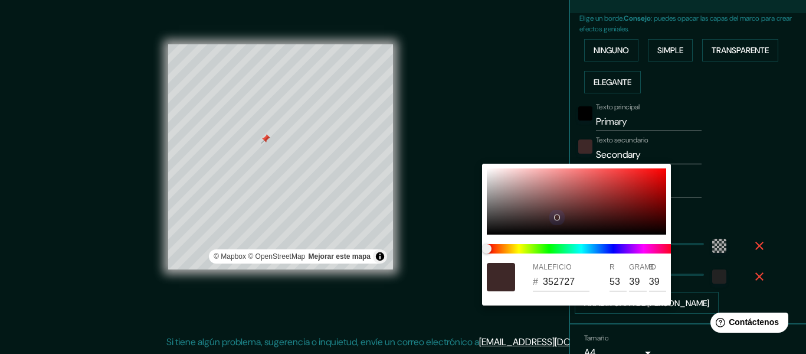
type input "41"
drag, startPoint x: 547, startPoint y: 243, endPoint x: 562, endPoint y: 262, distance: 24.7
click at [562, 254] on div at bounding box center [581, 248] width 198 height 19
click at [564, 279] on input "432929" at bounding box center [566, 281] width 47 height 19
drag, startPoint x: 580, startPoint y: 277, endPoint x: 522, endPoint y: 277, distance: 57.8
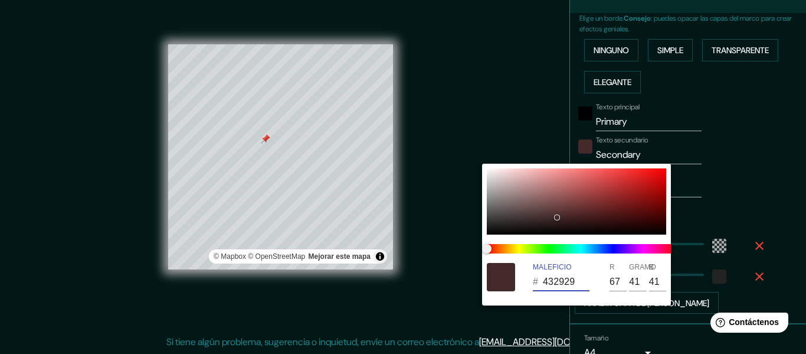
click at [522, 277] on div "MALEFICIO # 432929 R 67 GRAMO 41 B 41" at bounding box center [576, 277] width 189 height 38
click at [633, 275] on input "41" at bounding box center [637, 281] width 17 height 19
drag, startPoint x: 637, startPoint y: 280, endPoint x: 619, endPoint y: 280, distance: 18.3
click at [619, 280] on div "R 67 GRAMO 41 B 41" at bounding box center [639, 277] width 59 height 28
type input "430729"
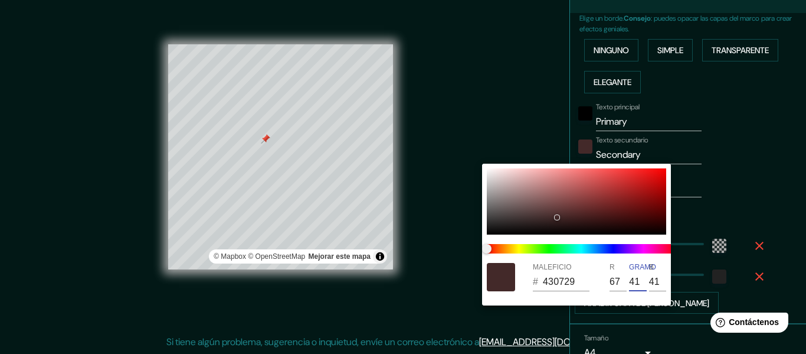
type input "7"
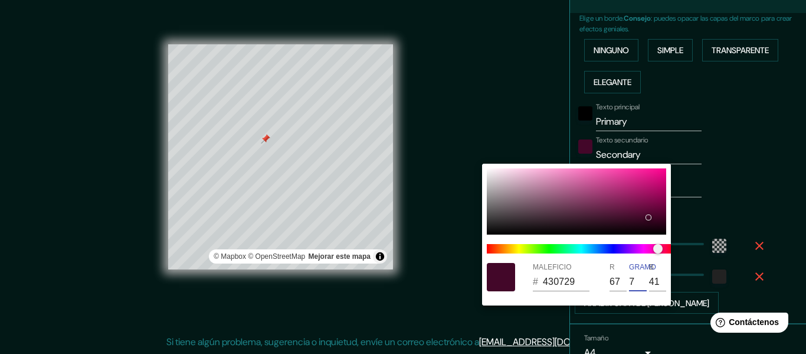
type input "434F29"
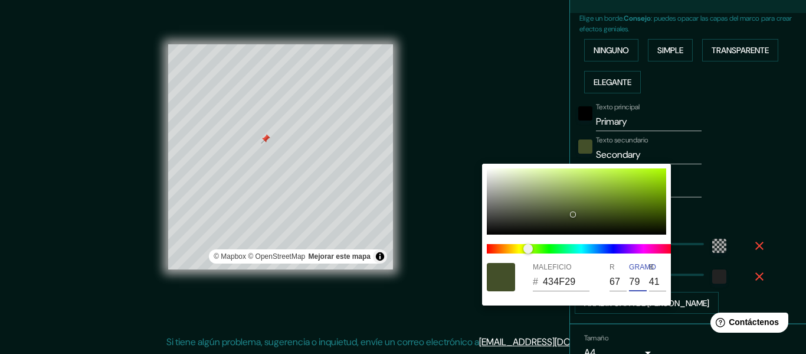
type input "79"
type input "698526"
type input "105"
type input "133"
type input "38"
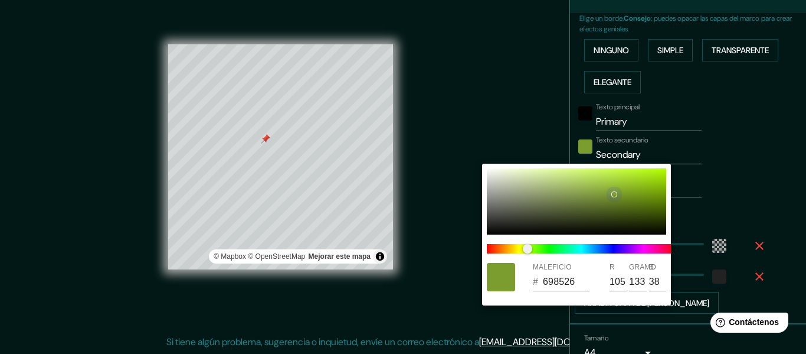
type input "7B9C2E"
type input "123"
type input "156"
type input "46"
type input "92B541"
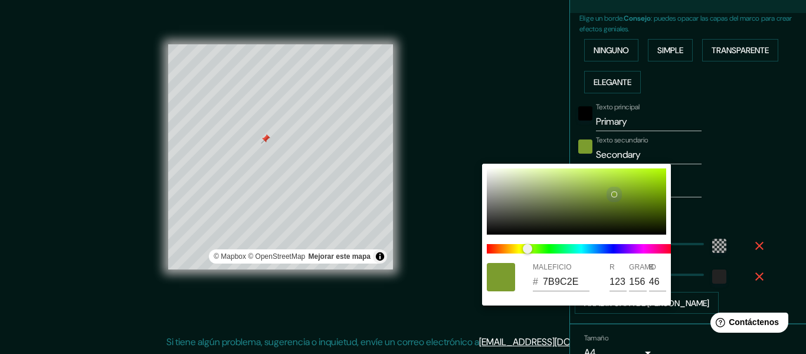
type input "146"
type input "181"
type input "65"
type input "94B842"
type input "148"
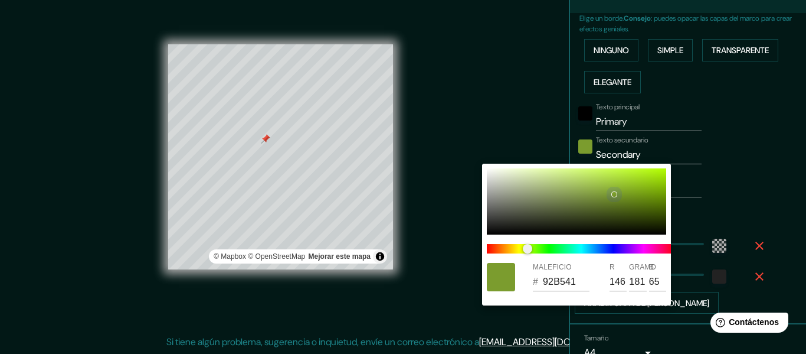
type input "184"
drag, startPoint x: 613, startPoint y: 194, endPoint x: 604, endPoint y: 182, distance: 14.3
click at [604, 182] on div at bounding box center [576, 201] width 179 height 66
click at [532, 119] on div at bounding box center [403, 177] width 806 height 354
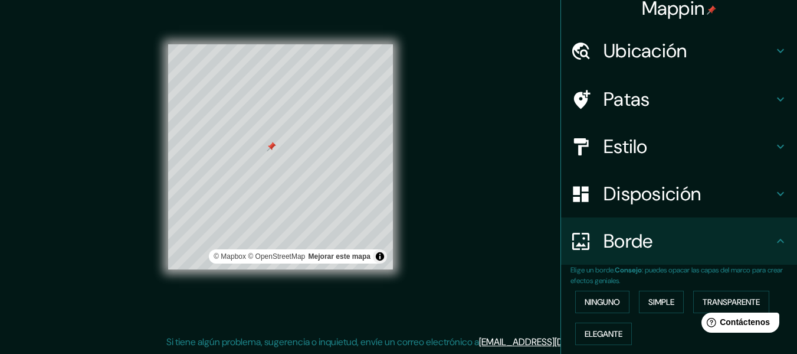
scroll to position [0, 0]
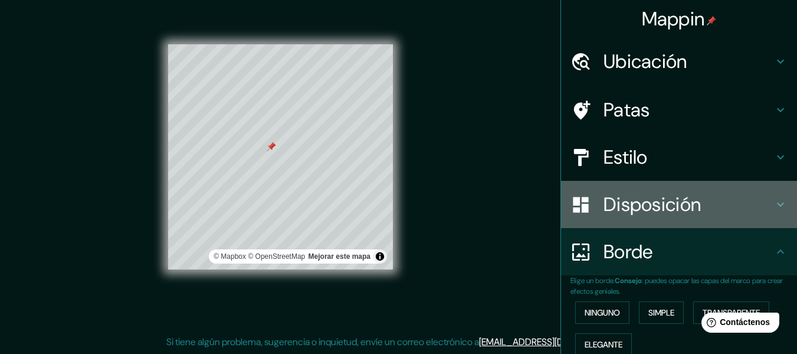
click at [705, 195] on h4 "Disposición" at bounding box center [689, 204] width 170 height 24
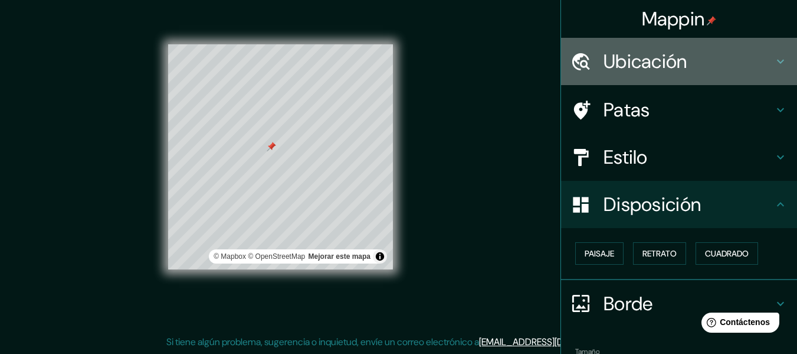
click at [667, 64] on font "Ubicación" at bounding box center [646, 61] width 84 height 25
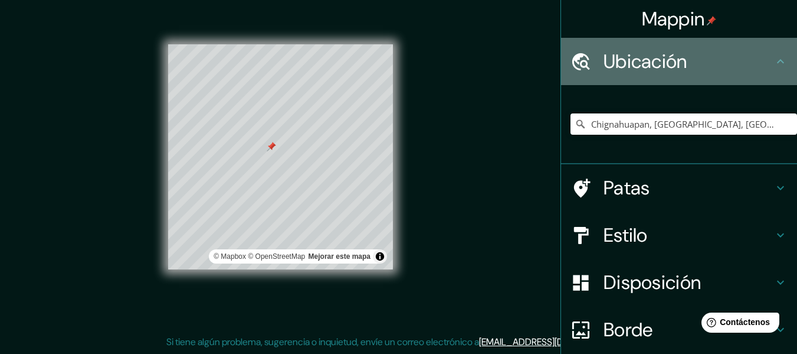
click at [667, 64] on font "Ubicación" at bounding box center [646, 61] width 84 height 25
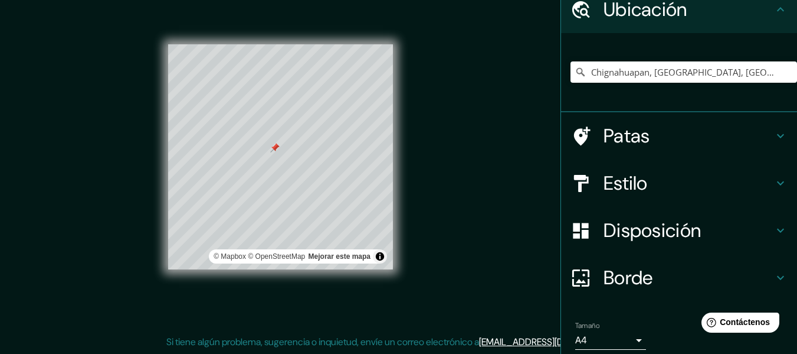
scroll to position [99, 0]
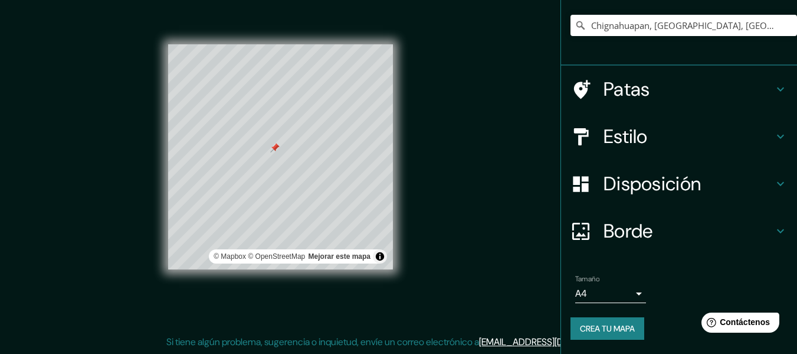
click at [666, 233] on h4 "Borde" at bounding box center [689, 231] width 170 height 24
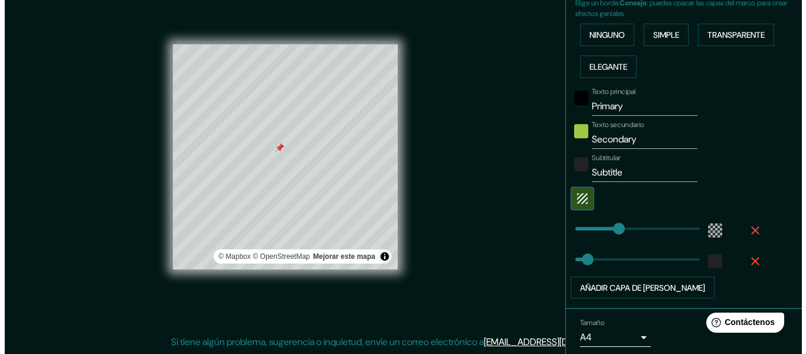
scroll to position [257, 0]
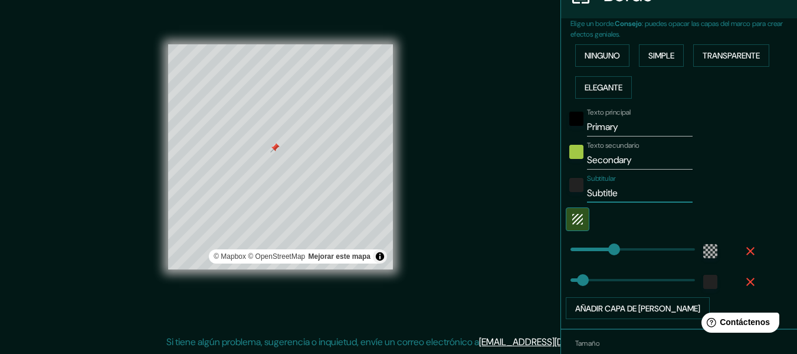
drag, startPoint x: 628, startPoint y: 191, endPoint x: 571, endPoint y: 192, distance: 57.3
click at [571, 192] on div "Subtitular Subtitle" at bounding box center [663, 188] width 194 height 28
click at [741, 163] on div "Texto secundario Secondary" at bounding box center [663, 155] width 194 height 28
click at [454, 254] on div "Mappin Ubicación Chignahuapan, [GEOGRAPHIC_DATA], [GEOGRAPHIC_DATA] [GEOGRAPHIC…" at bounding box center [398, 166] width 797 height 375
drag, startPoint x: 631, startPoint y: 195, endPoint x: 557, endPoint y: 186, distance: 75.0
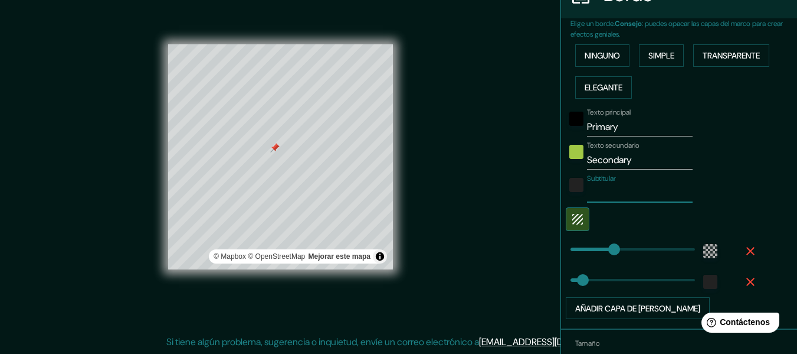
click at [561, 186] on div "Elige un borde. Consejo : puedes opacar las capas del marco para crear efectos …" at bounding box center [679, 173] width 236 height 311
click at [735, 166] on div "Texto secundario Secondary" at bounding box center [663, 155] width 194 height 28
click at [656, 153] on input "Secondary" at bounding box center [640, 159] width 106 height 19
click at [682, 166] on div "Texto secundario" at bounding box center [663, 155] width 194 height 28
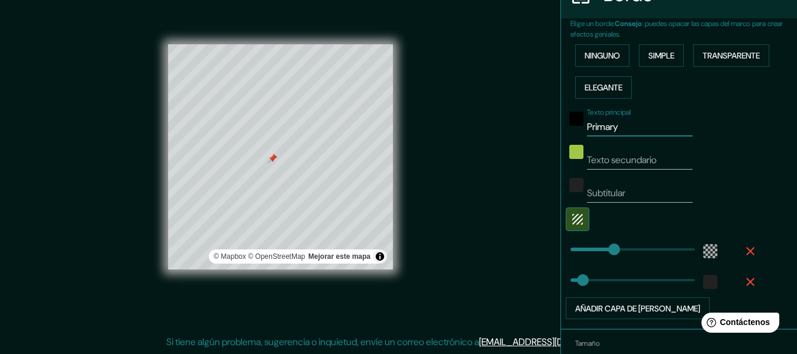
drag, startPoint x: 635, startPoint y: 127, endPoint x: 559, endPoint y: 125, distance: 76.2
click at [566, 125] on div "Texto principal Primary" at bounding box center [663, 122] width 194 height 28
click at [720, 149] on div "Texto secundario" at bounding box center [663, 155] width 194 height 28
click at [704, 282] on div "color-222222" at bounding box center [711, 281] width 14 height 14
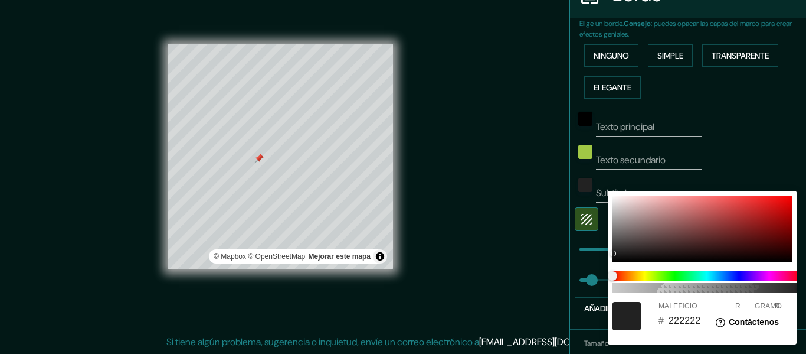
click at [738, 136] on div at bounding box center [403, 177] width 806 height 354
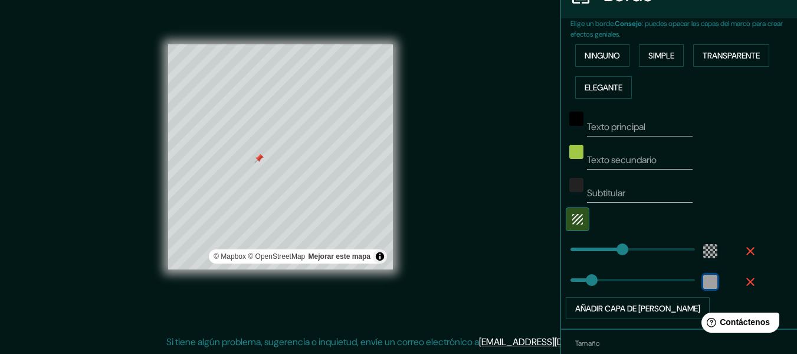
click at [704, 283] on div "color-222222" at bounding box center [711, 281] width 14 height 14
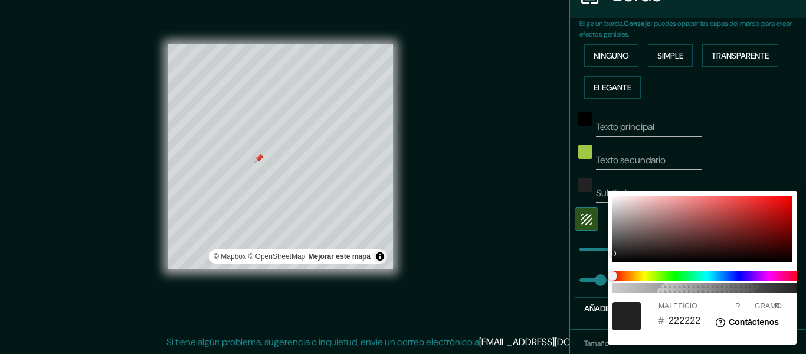
drag, startPoint x: 311, startPoint y: 158, endPoint x: 310, endPoint y: 150, distance: 7.7
click at [310, 151] on div at bounding box center [403, 177] width 806 height 354
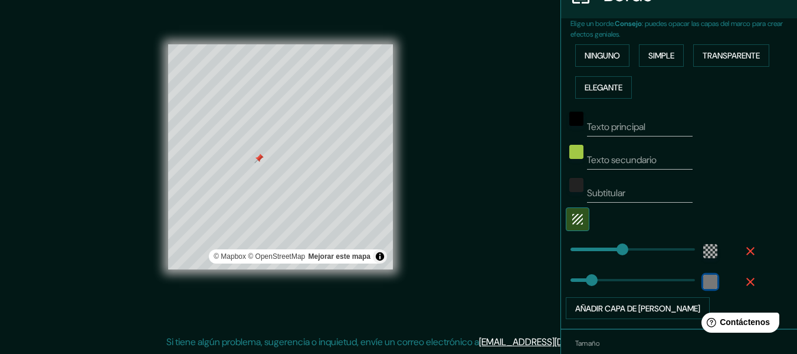
click at [704, 284] on div "color-222222" at bounding box center [711, 281] width 14 height 14
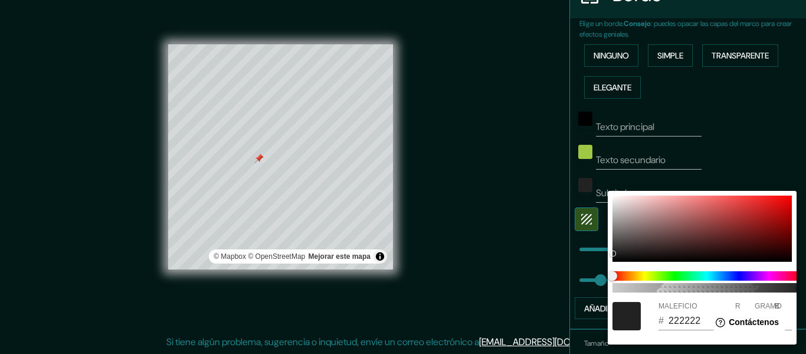
click at [738, 150] on div at bounding box center [403, 177] width 806 height 354
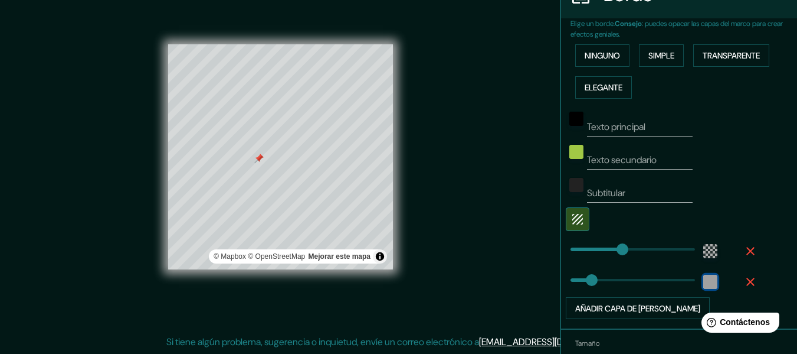
click at [704, 282] on div "color-222222" at bounding box center [711, 281] width 14 height 14
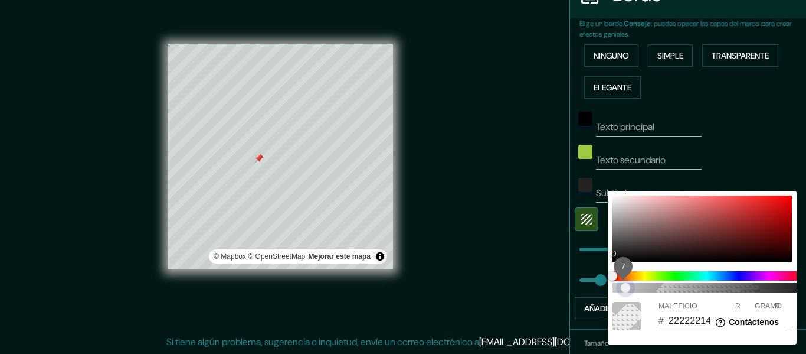
scroll to position [0, 9]
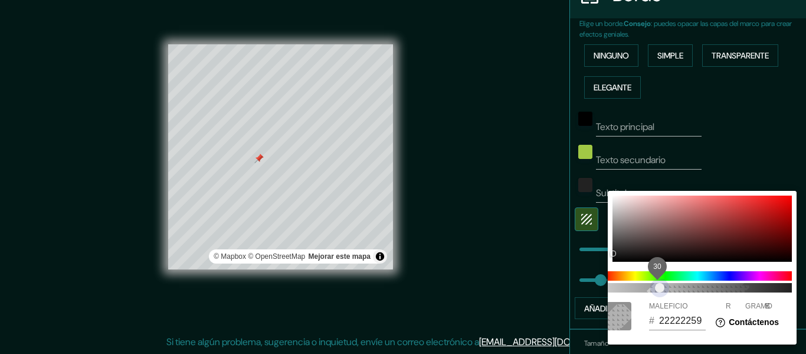
drag, startPoint x: 627, startPoint y: 287, endPoint x: 674, endPoint y: 292, distance: 46.9
click at [672, 292] on span "30" at bounding box center [697, 287] width 189 height 9
drag, startPoint x: 676, startPoint y: 289, endPoint x: 588, endPoint y: 283, distance: 88.1
click at [588, 283] on div "0 MALEFICIO # 22222200 R 34 GRAMO 34 B 34" at bounding box center [403, 177] width 806 height 354
drag, startPoint x: 686, startPoint y: 284, endPoint x: 787, endPoint y: 279, distance: 101.1
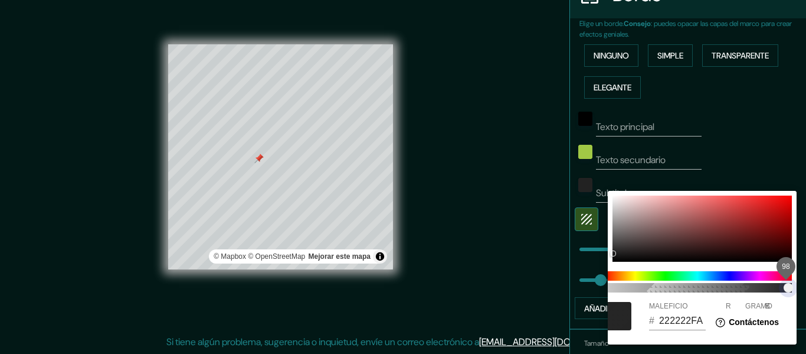
click at [787, 283] on span "98" at bounding box center [697, 287] width 189 height 9
click at [705, 243] on div at bounding box center [702, 228] width 179 height 66
click at [712, 274] on span at bounding box center [697, 275] width 189 height 9
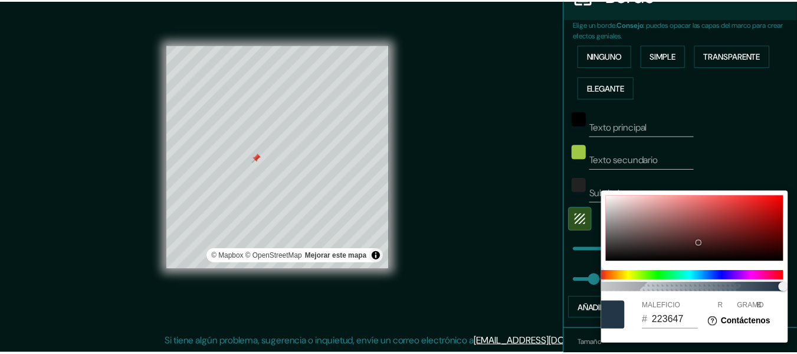
scroll to position [0, 0]
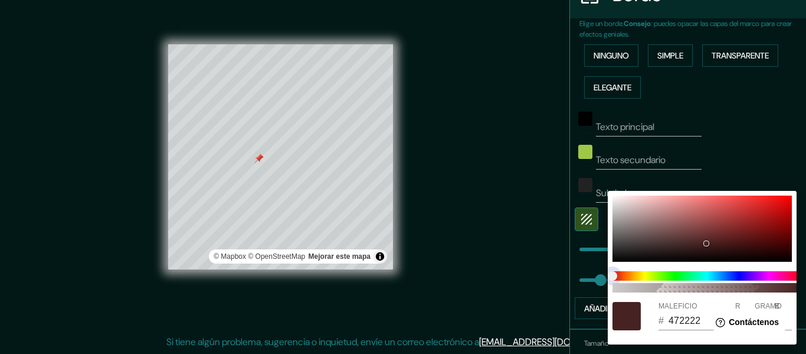
drag, startPoint x: 722, startPoint y: 274, endPoint x: 598, endPoint y: 272, distance: 124.0
click at [598, 272] on div "100 MALEFICIO # 472222 R 71 GRAMO 34 B 34" at bounding box center [403, 177] width 806 height 354
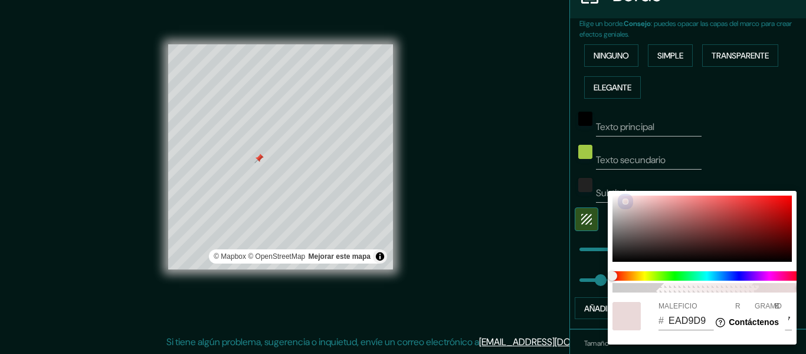
click at [605, 192] on div "100 MALEFICIO # EAD9D9 R 234 GRAMO 217 B 217" at bounding box center [403, 177] width 806 height 354
click at [470, 178] on div at bounding box center [403, 177] width 806 height 354
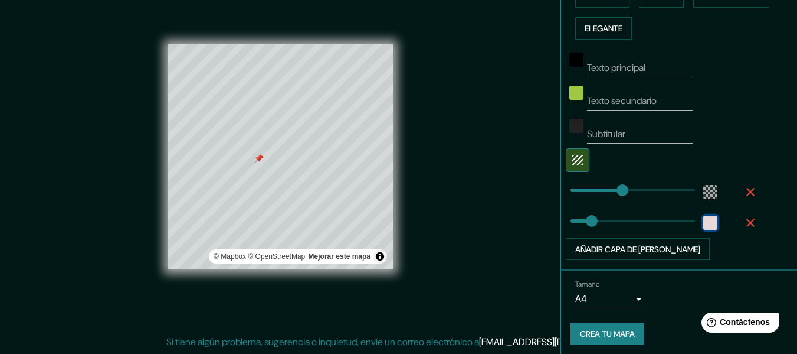
scroll to position [321, 0]
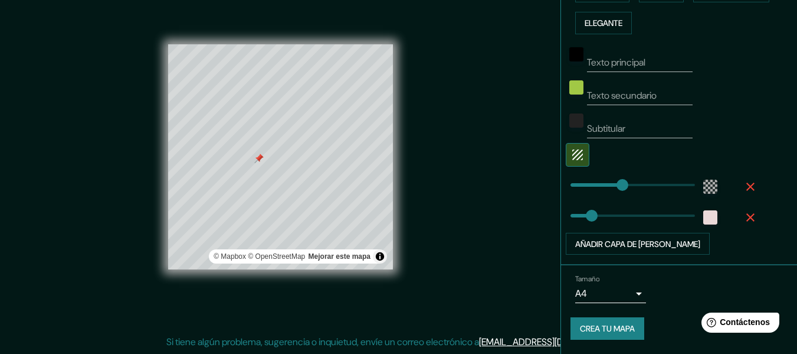
click at [601, 327] on font "Crea tu mapa" at bounding box center [607, 328] width 55 height 11
click at [758, 43] on div "Texto principal Texto secundario Subtitular Añadir capa de marco" at bounding box center [684, 147] width 227 height 216
click at [611, 328] on font "Crea tu mapa" at bounding box center [607, 328] width 55 height 11
drag, startPoint x: 454, startPoint y: 196, endPoint x: 483, endPoint y: 125, distance: 76.5
click at [486, 126] on div "Mappin Ubicación Chignahuapan, [GEOGRAPHIC_DATA], [GEOGRAPHIC_DATA] [GEOGRAPHIC…" at bounding box center [398, 166] width 797 height 375
